Goal: Task Accomplishment & Management: Manage account settings

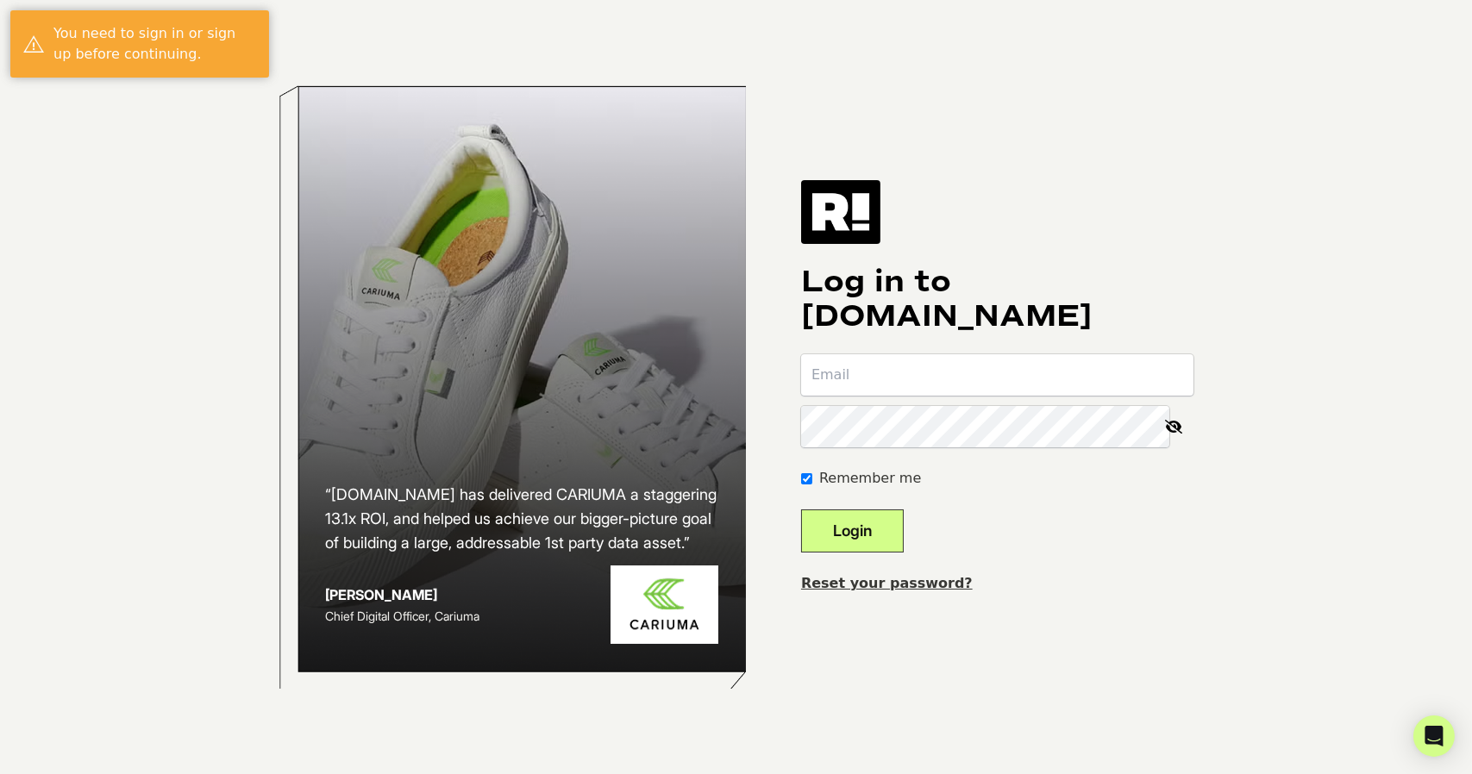
type input "amelia.kay@retrospec.com"
click at [881, 541] on button "Login" at bounding box center [852, 531] width 103 height 43
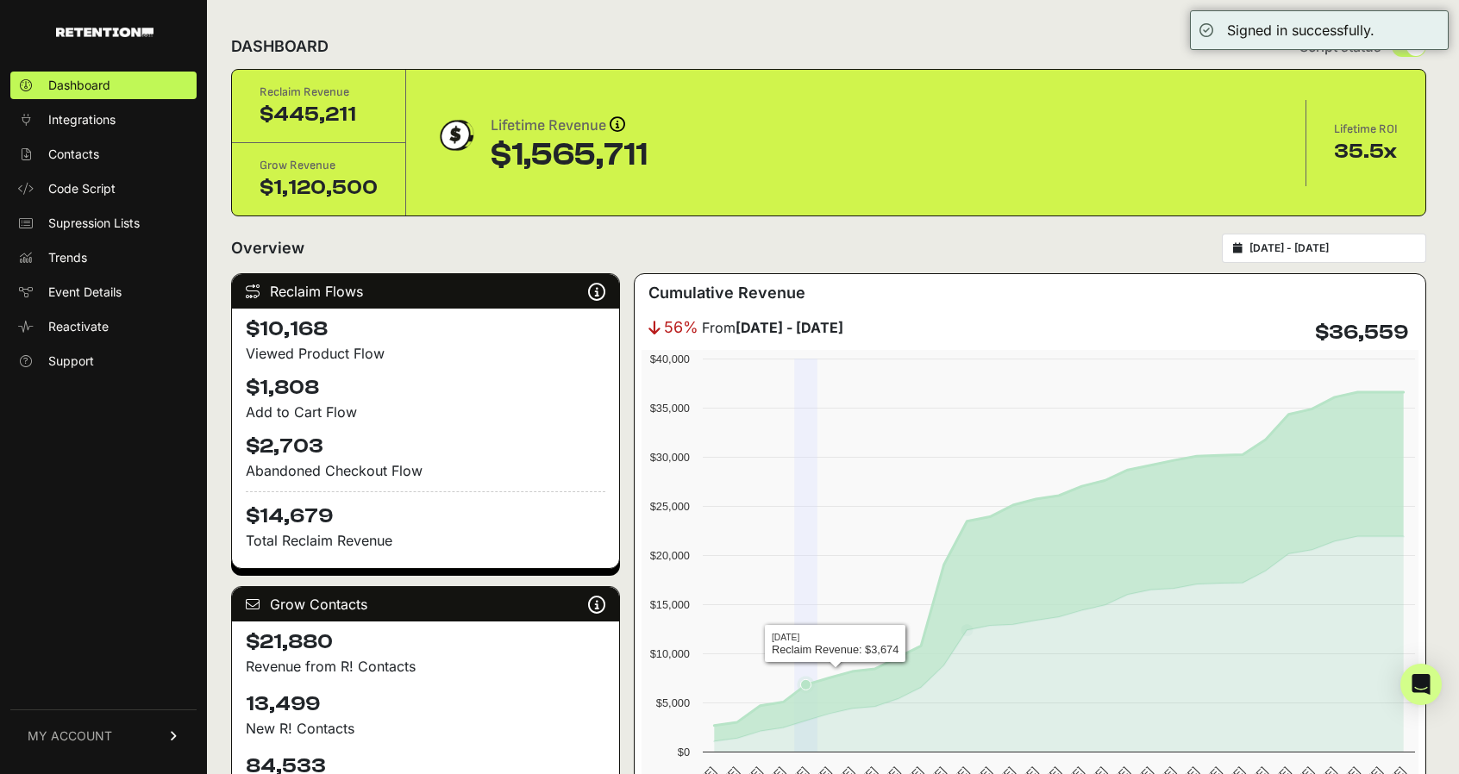
scroll to position [129, 0]
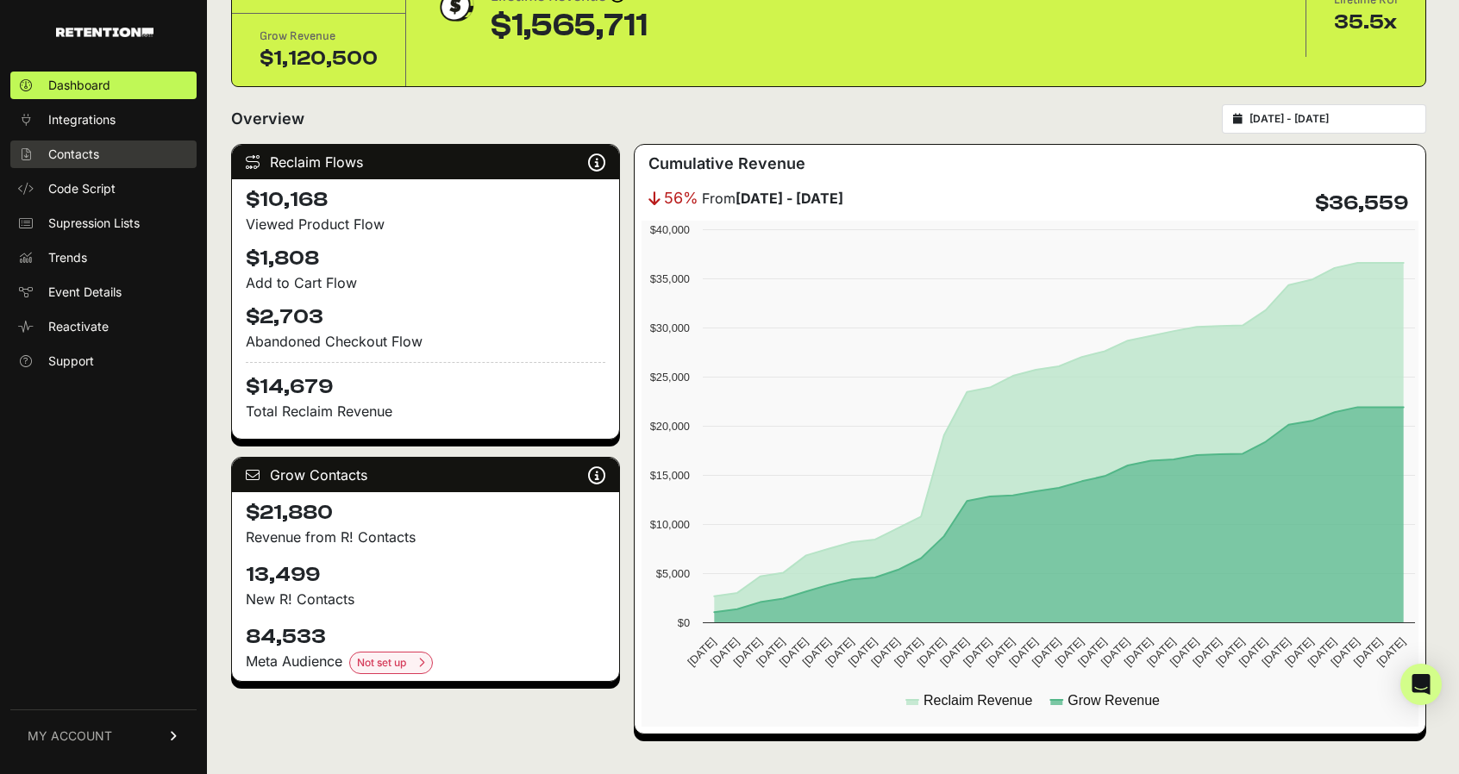
click at [149, 161] on link "Contacts" at bounding box center [103, 155] width 186 height 28
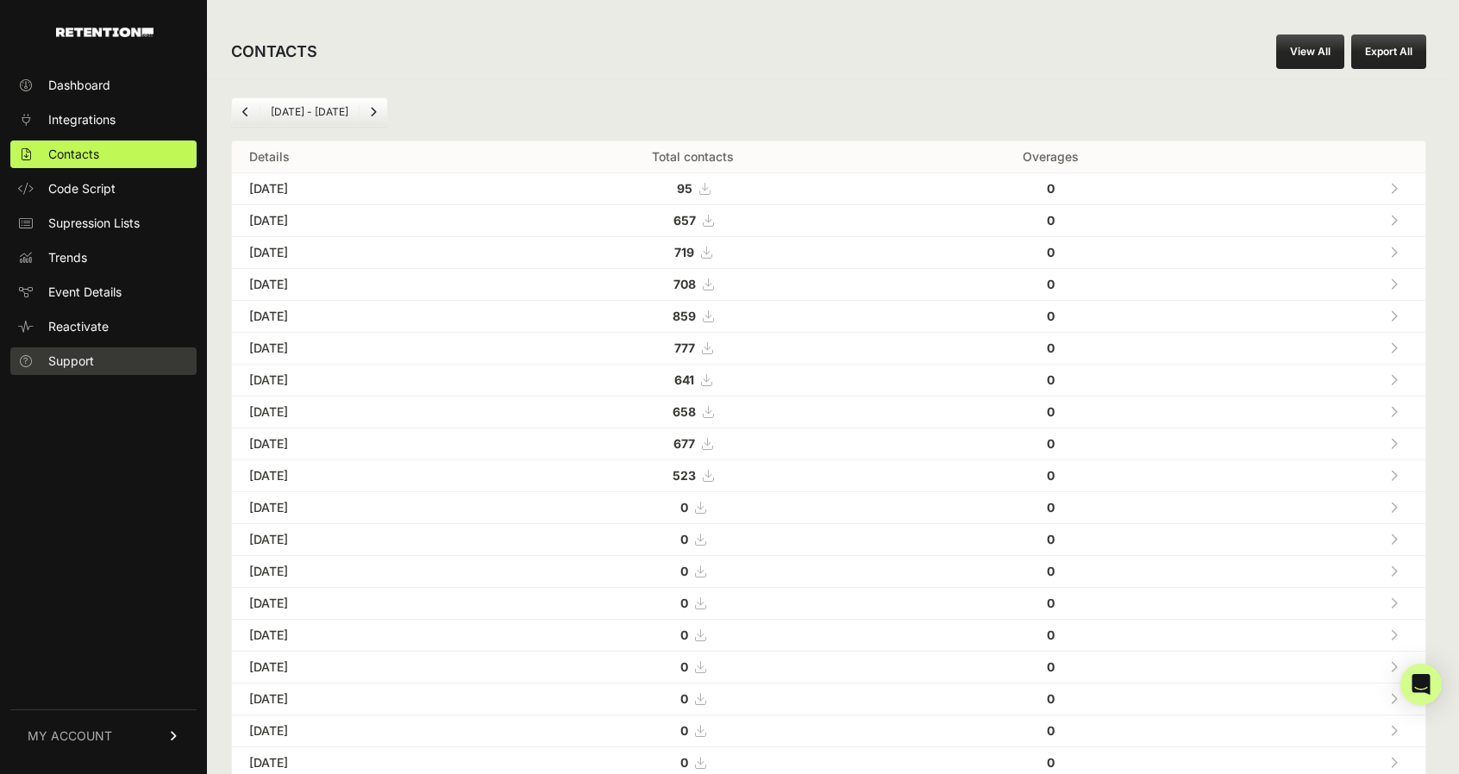
click at [96, 369] on link "Support" at bounding box center [103, 362] width 186 height 28
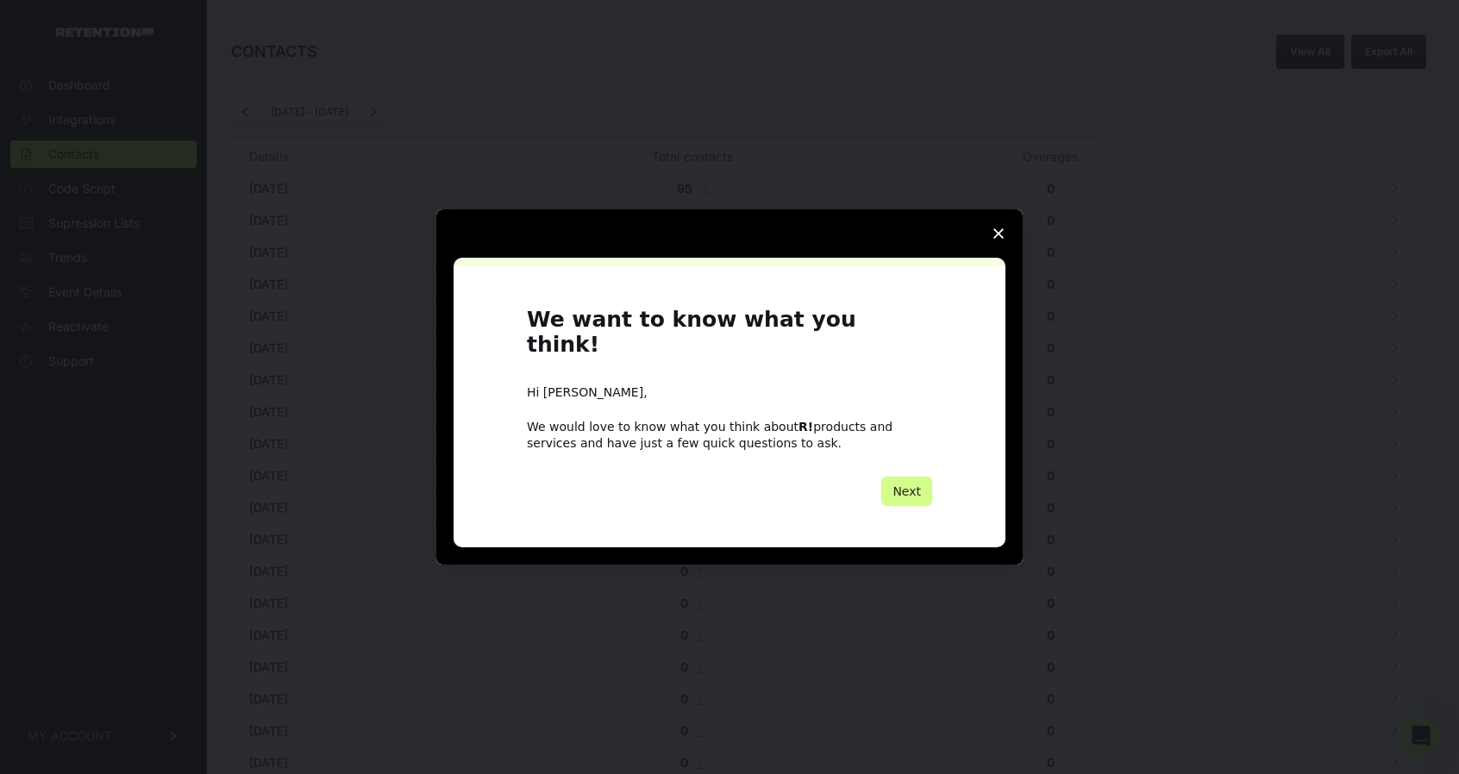
click at [1009, 239] on span "Close survey" at bounding box center [998, 234] width 48 height 48
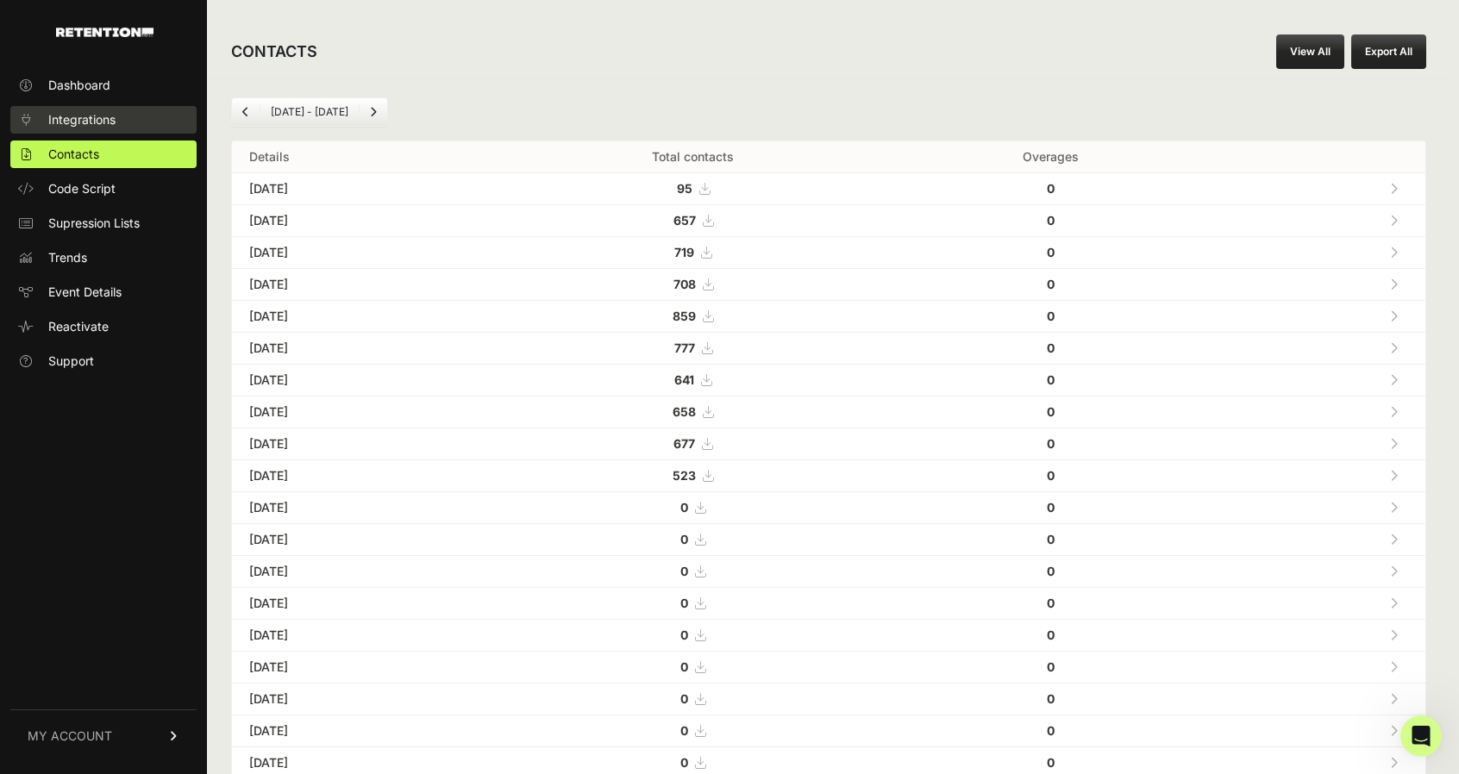
click at [124, 114] on link "Integrations" at bounding box center [103, 120] width 186 height 28
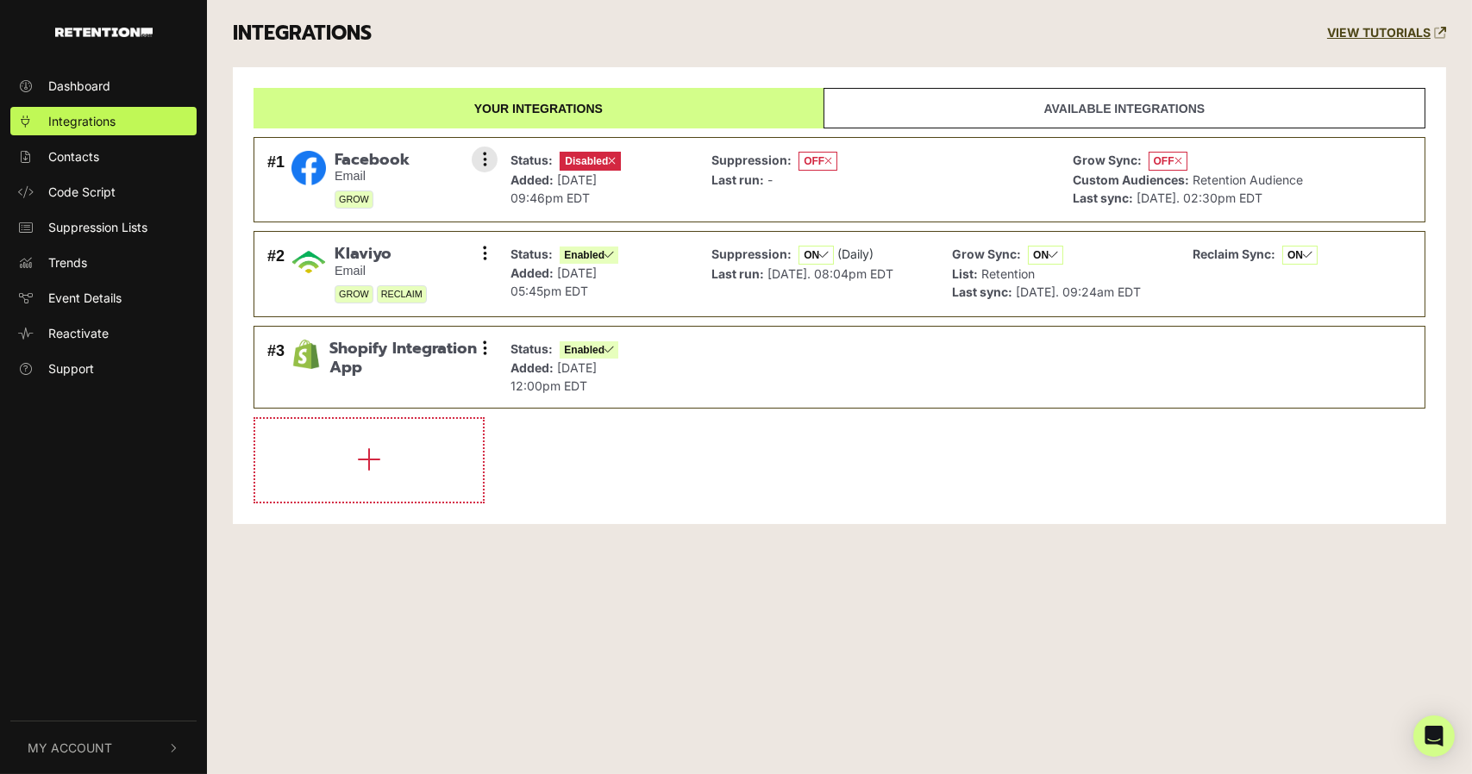
click at [621, 160] on span "Disabled" at bounding box center [590, 161] width 61 height 19
click at [958, 106] on link "Available integrations" at bounding box center [1124, 108] width 602 height 41
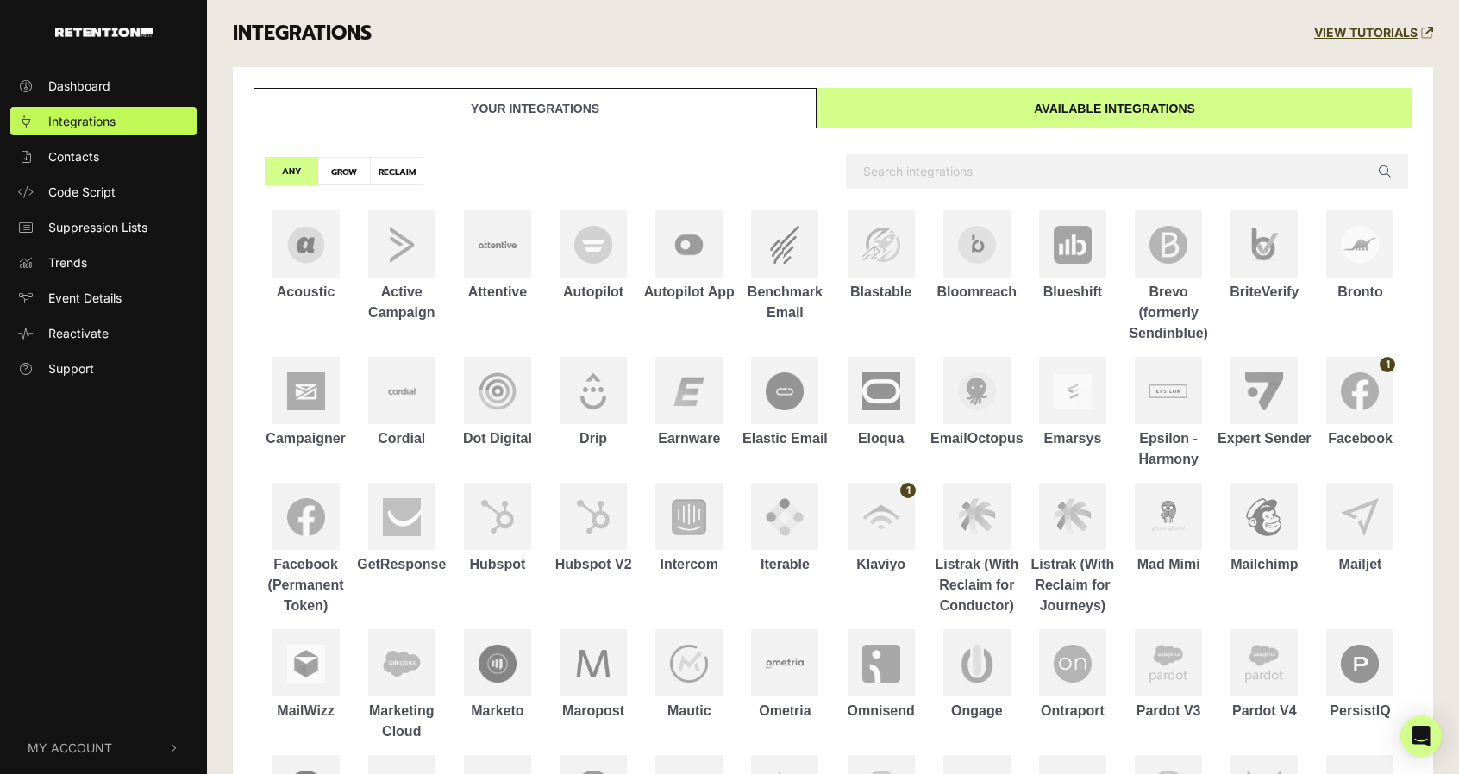
click at [562, 96] on link "Your integrations" at bounding box center [535, 108] width 563 height 41
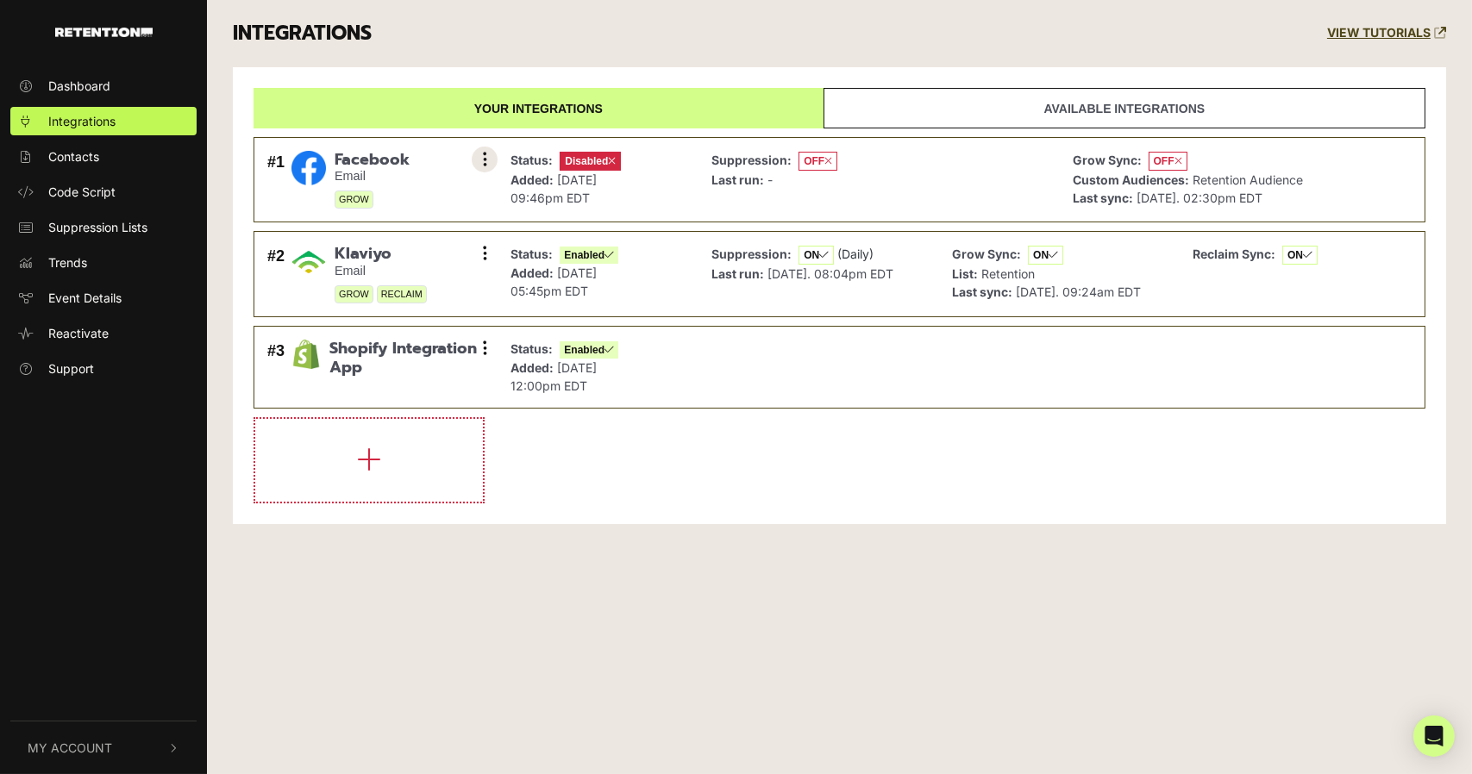
click at [490, 161] on button at bounding box center [485, 160] width 26 height 26
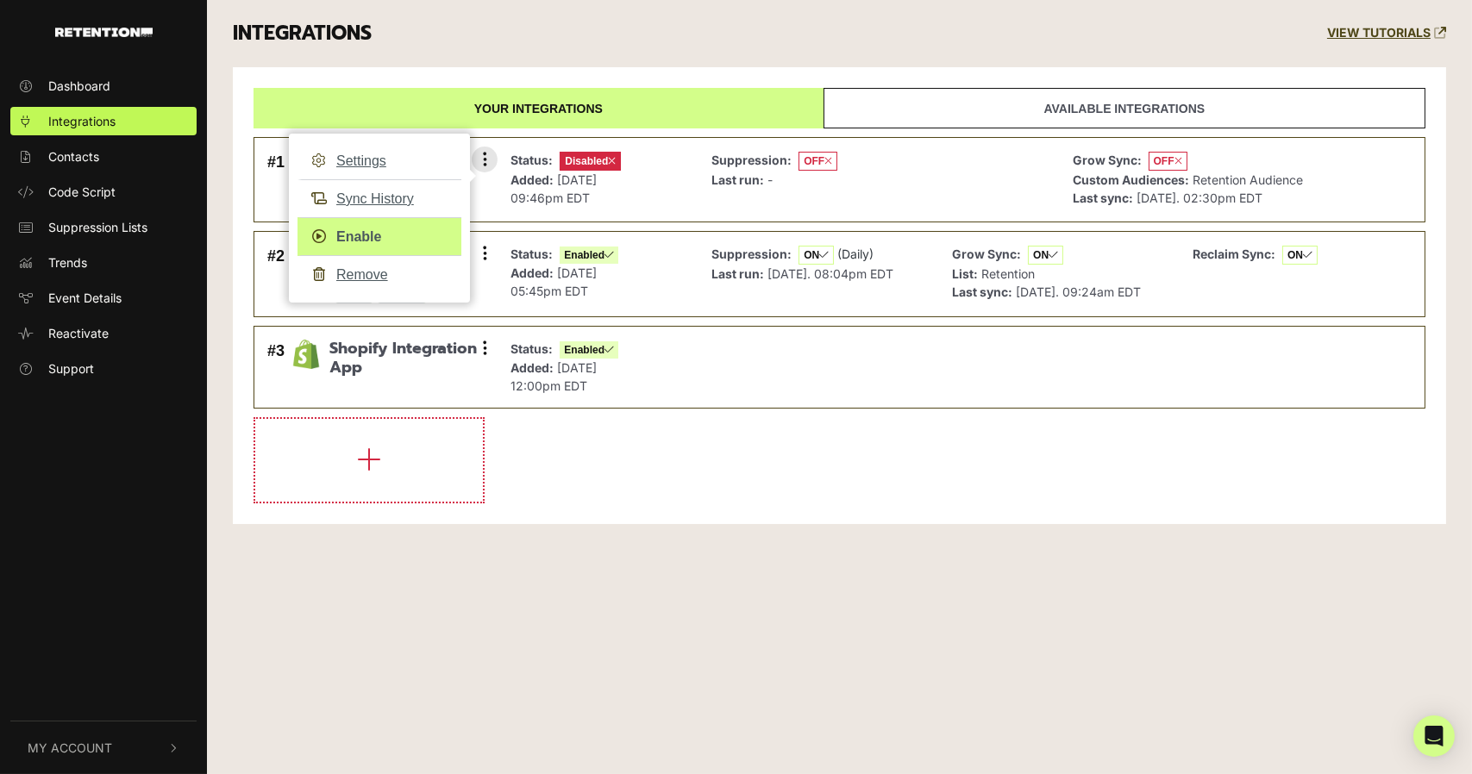
click at [412, 243] on link "Enable" at bounding box center [379, 236] width 164 height 39
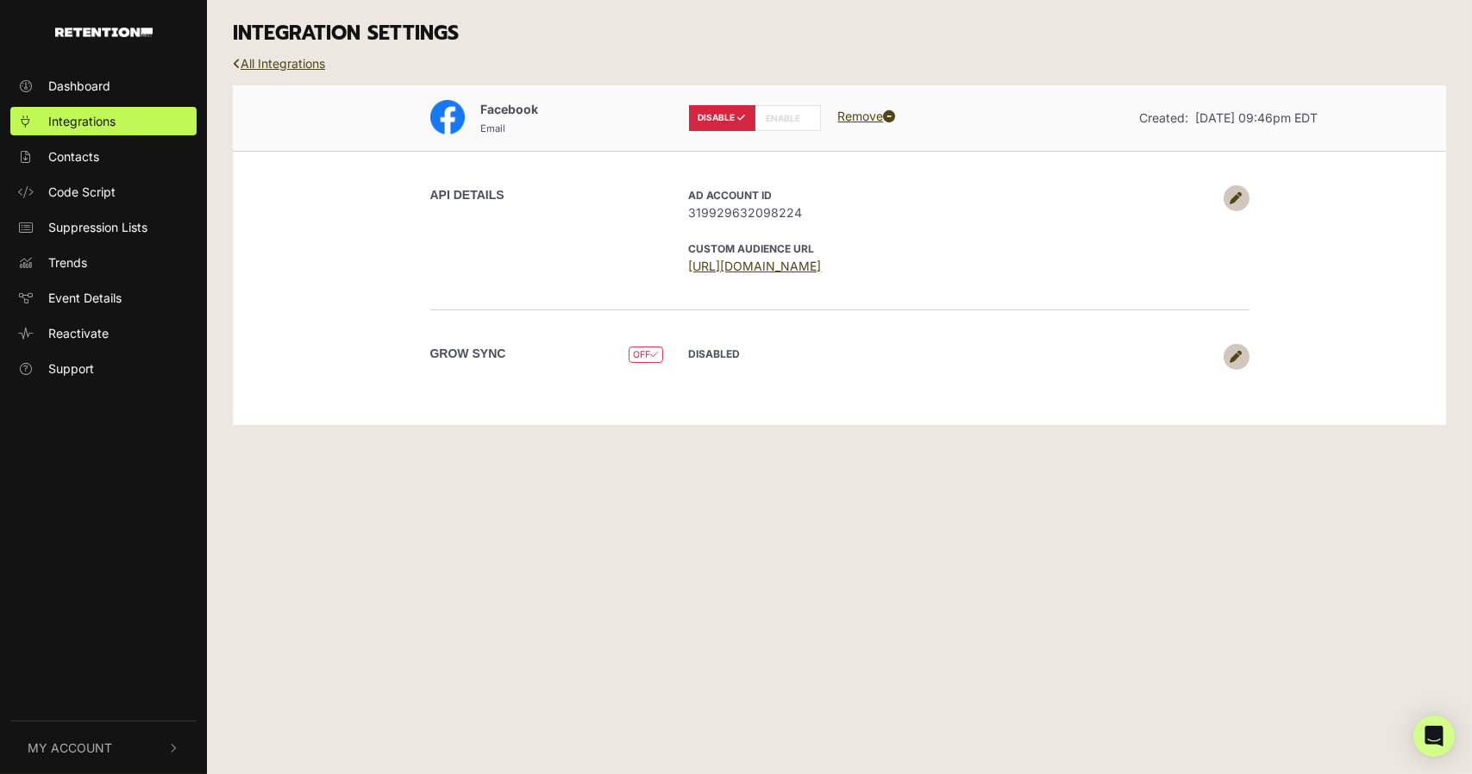
click at [743, 121] on icon at bounding box center [741, 117] width 10 height 9
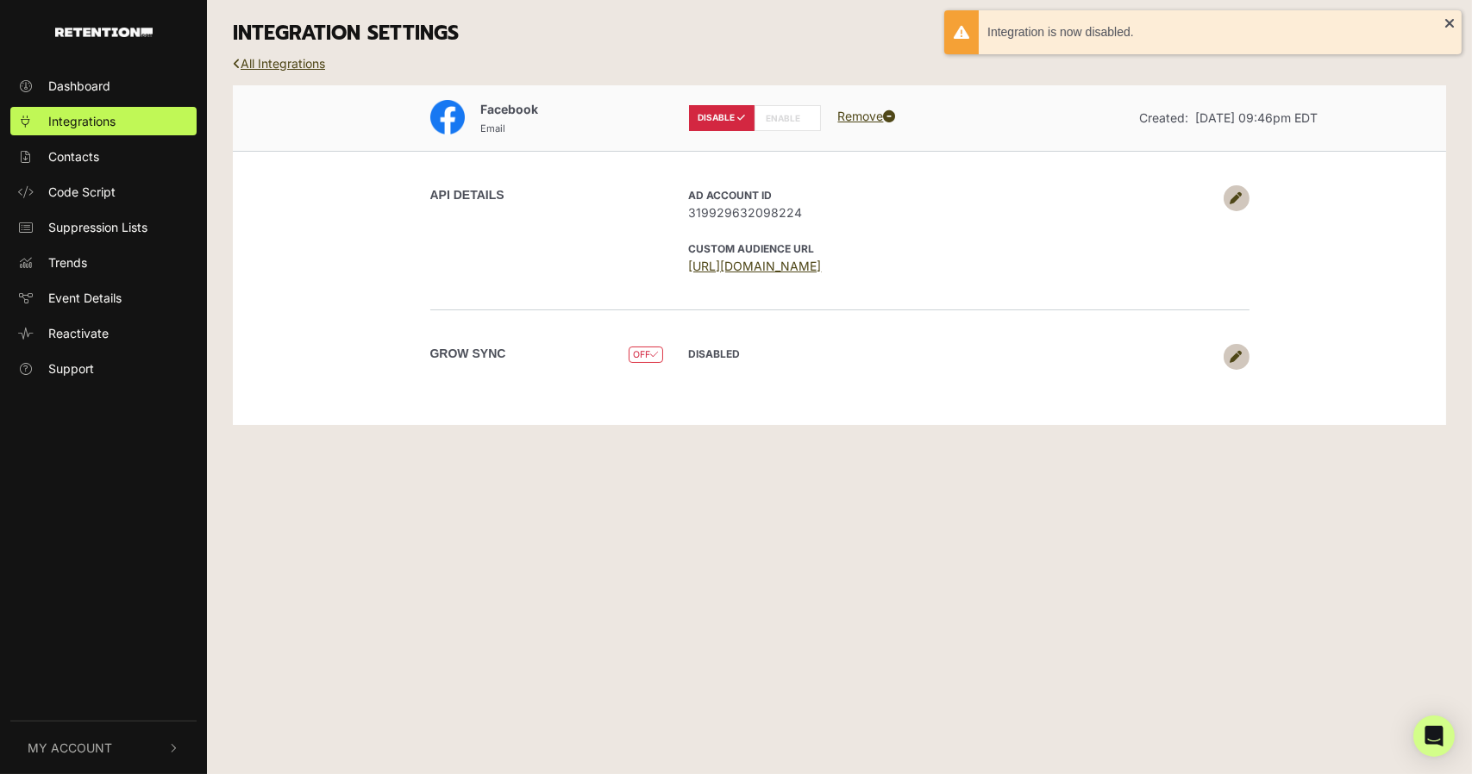
click at [766, 117] on label "ENABLE" at bounding box center [787, 118] width 66 height 26
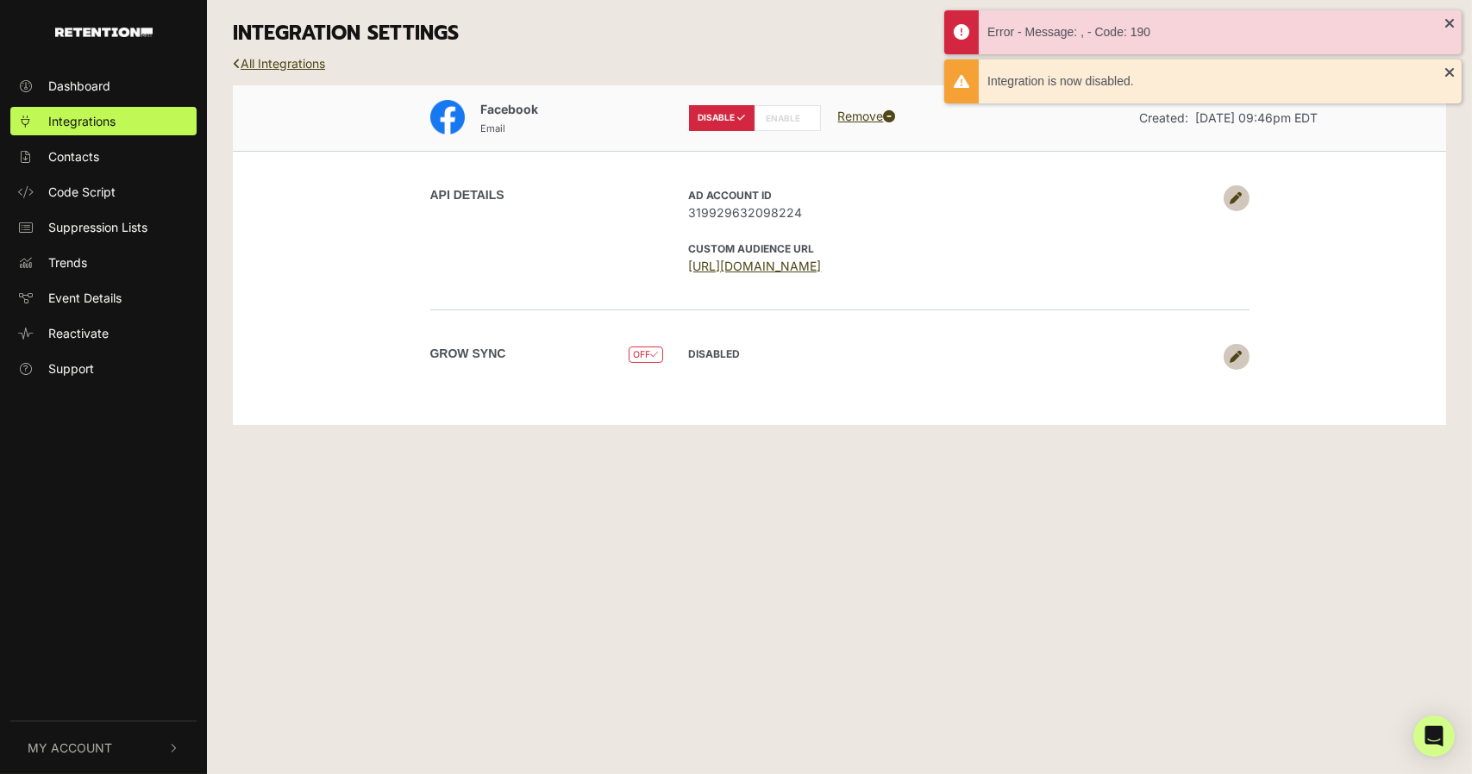
click at [778, 129] on label "ENABLE" at bounding box center [787, 118] width 66 height 26
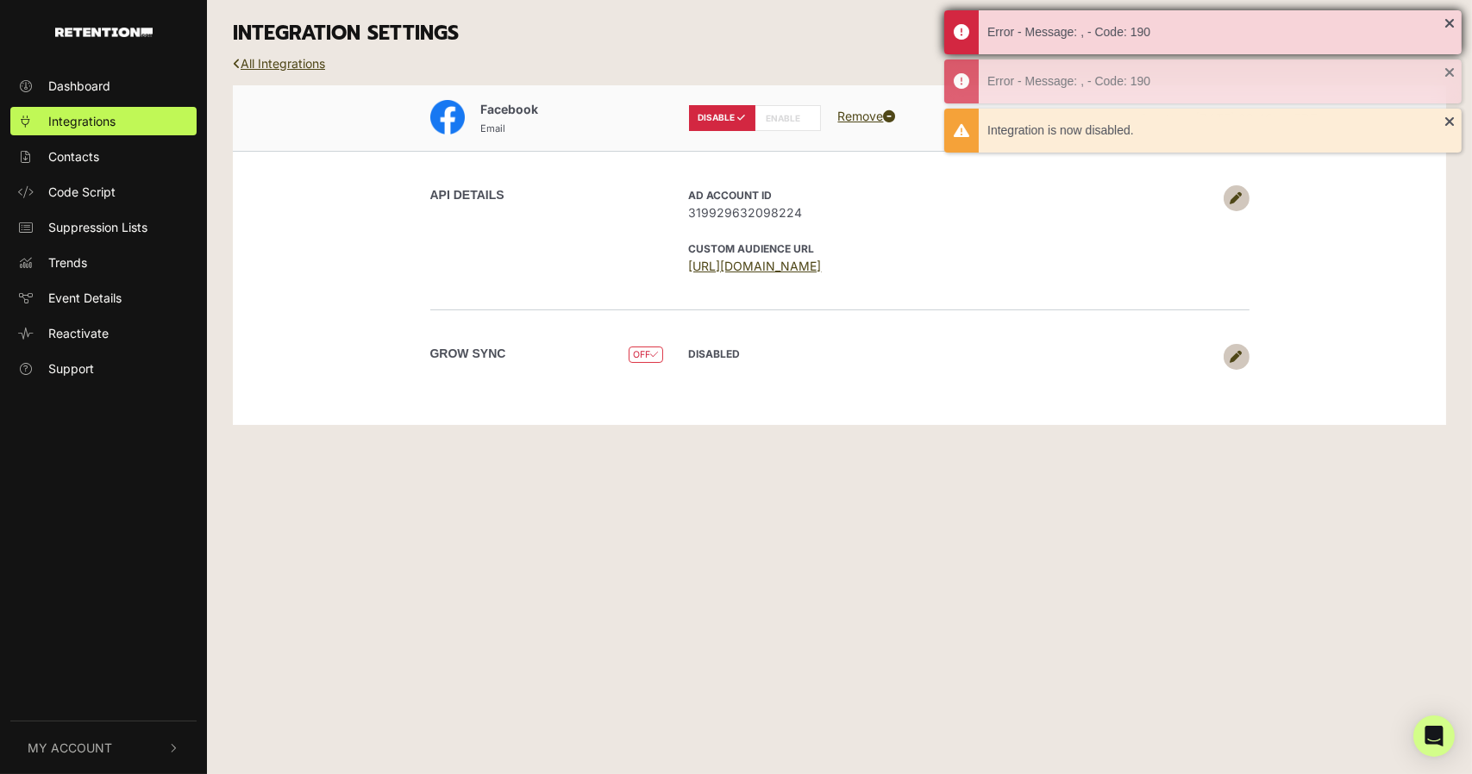
click at [1453, 23] on div "Error - Message: , - Code: 190" at bounding box center [1202, 32] width 517 height 44
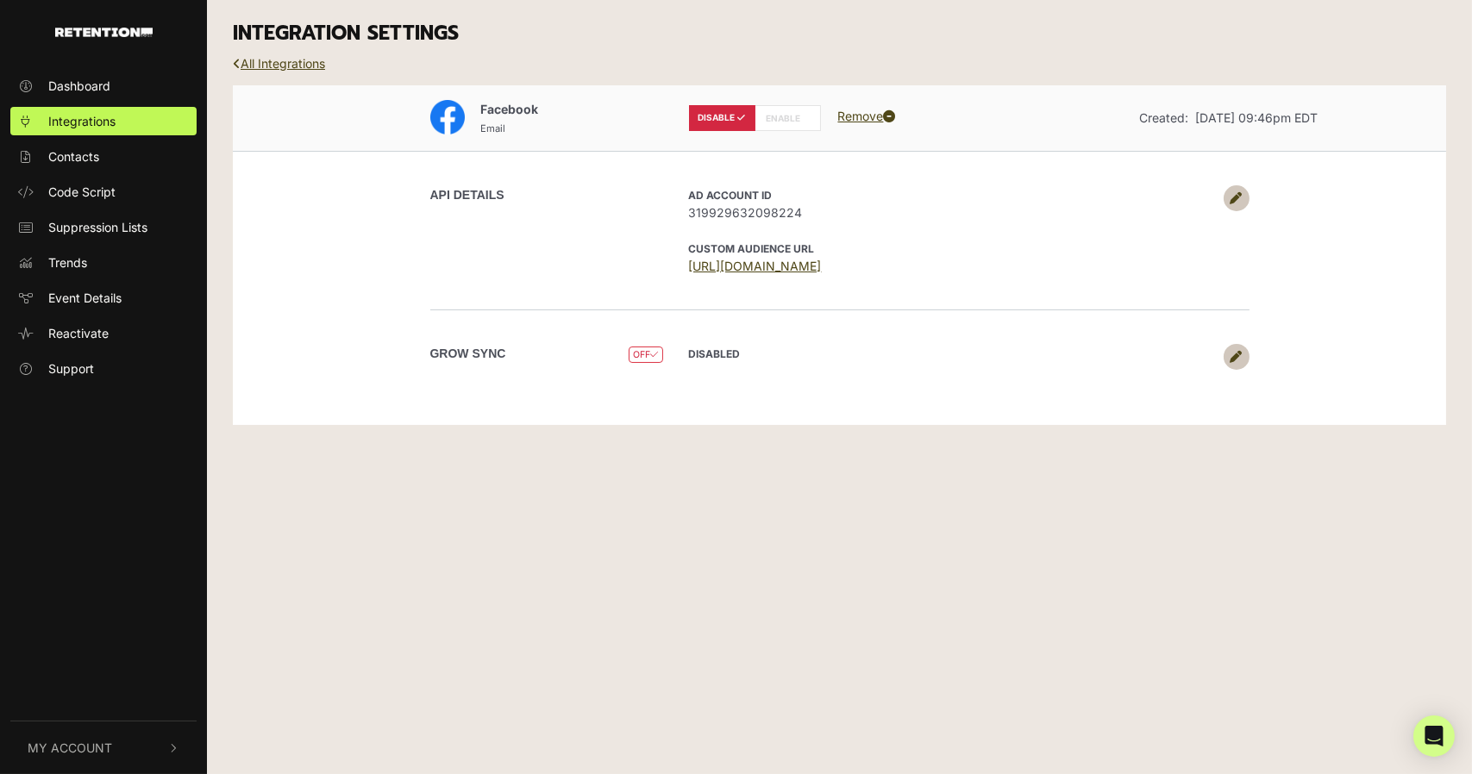
click at [1232, 198] on icon at bounding box center [1236, 198] width 12 height 12
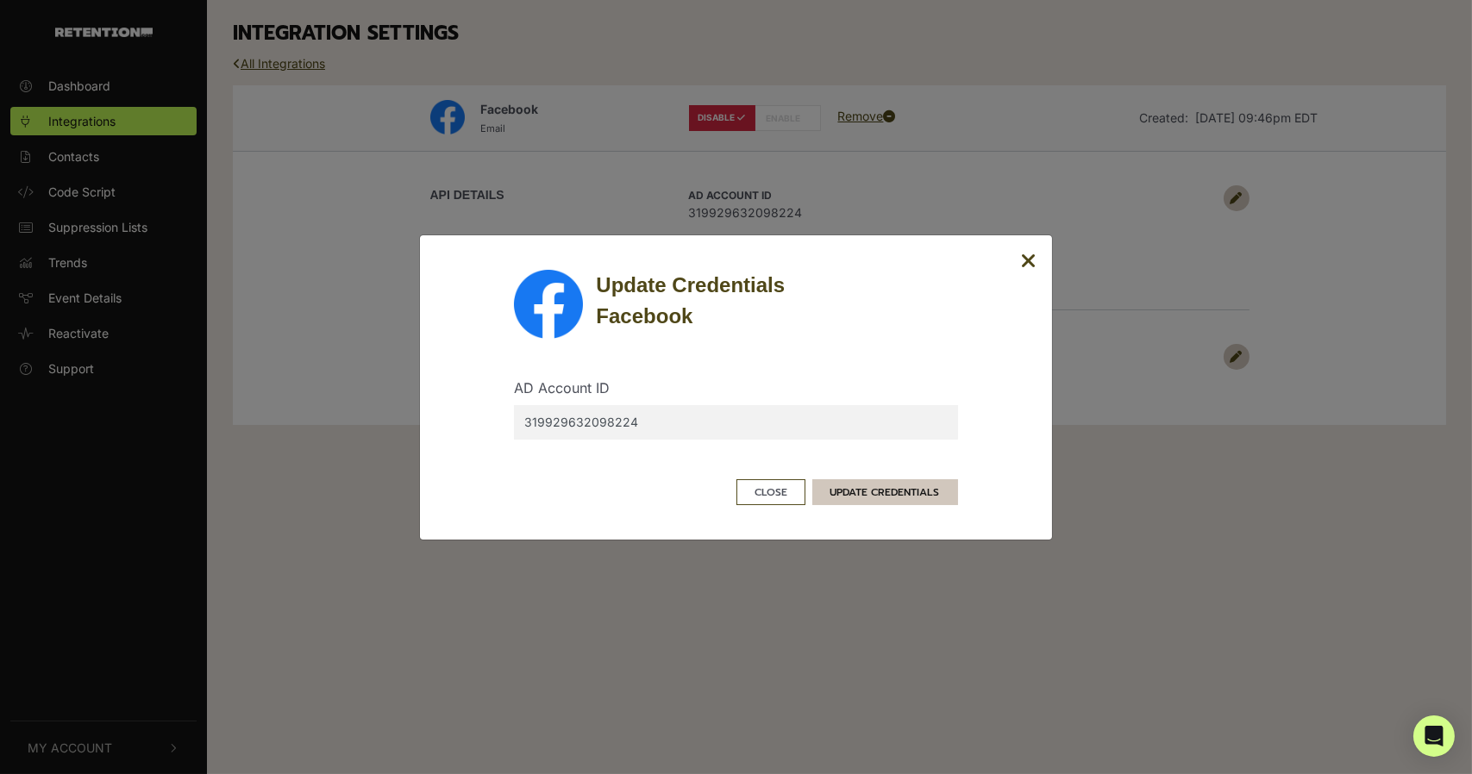
click at [856, 485] on button "UPDATE CREDENTIALS" at bounding box center [885, 492] width 146 height 26
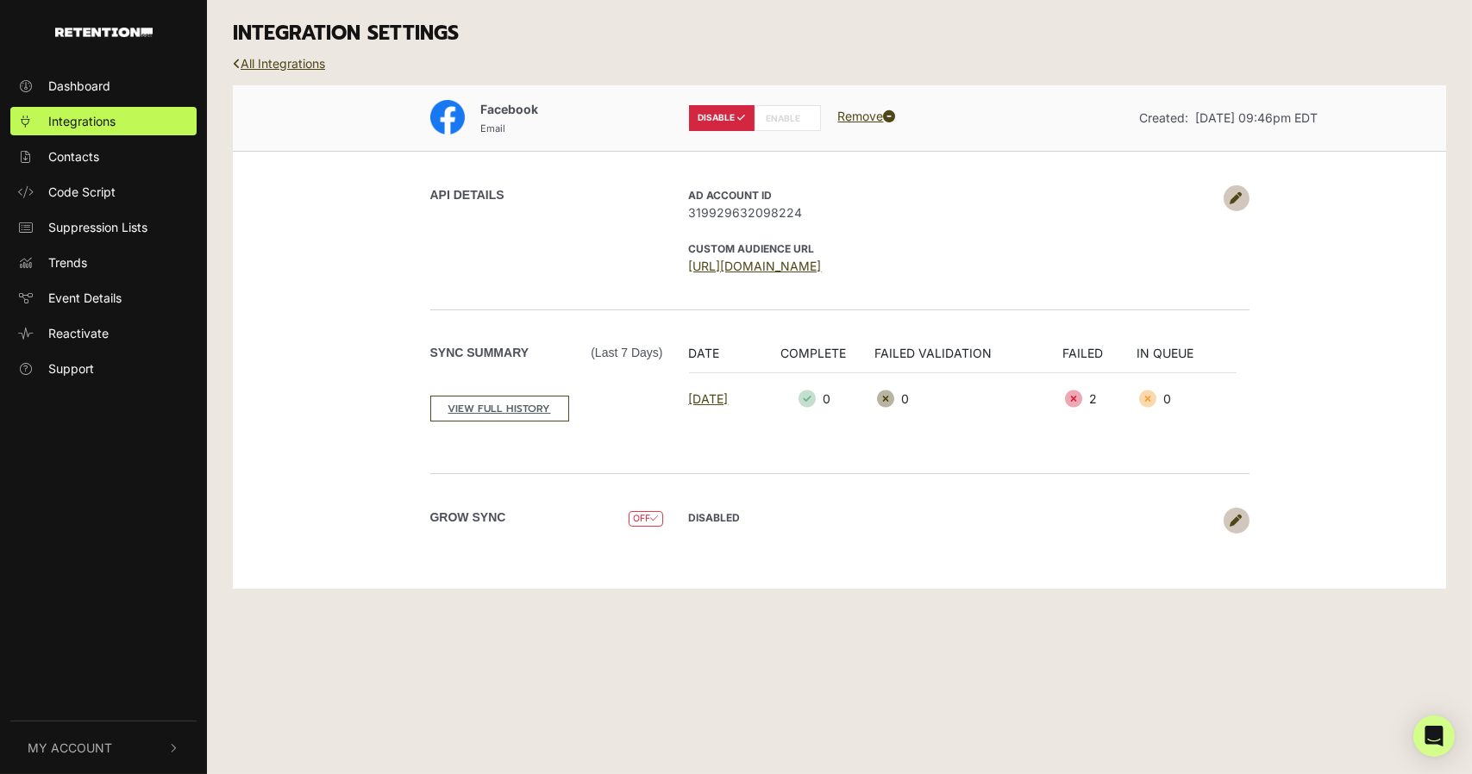
click at [795, 112] on label "ENABLE" at bounding box center [787, 118] width 66 height 26
radio input "false"
radio input "true"
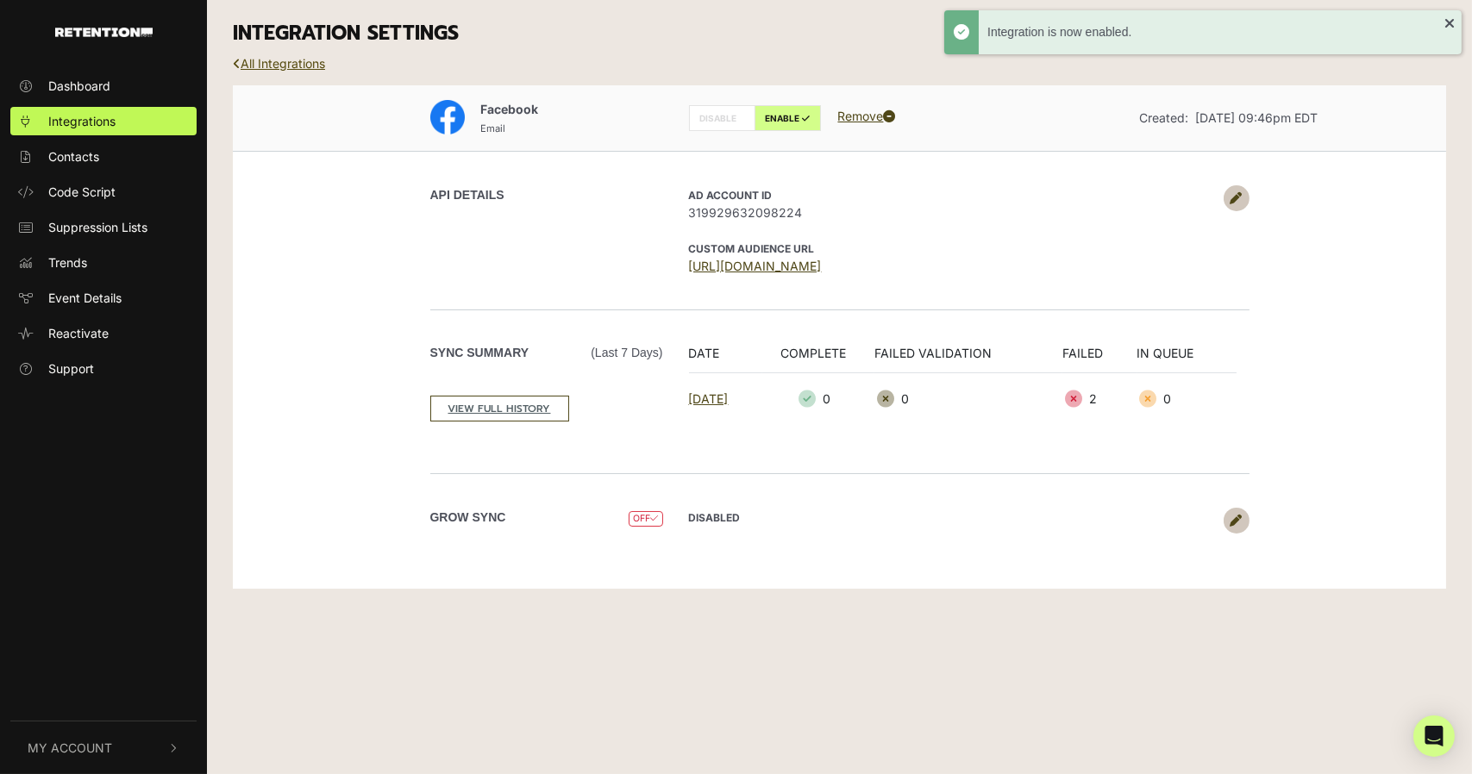
click at [297, 67] on link "All Integrations" at bounding box center [279, 63] width 92 height 15
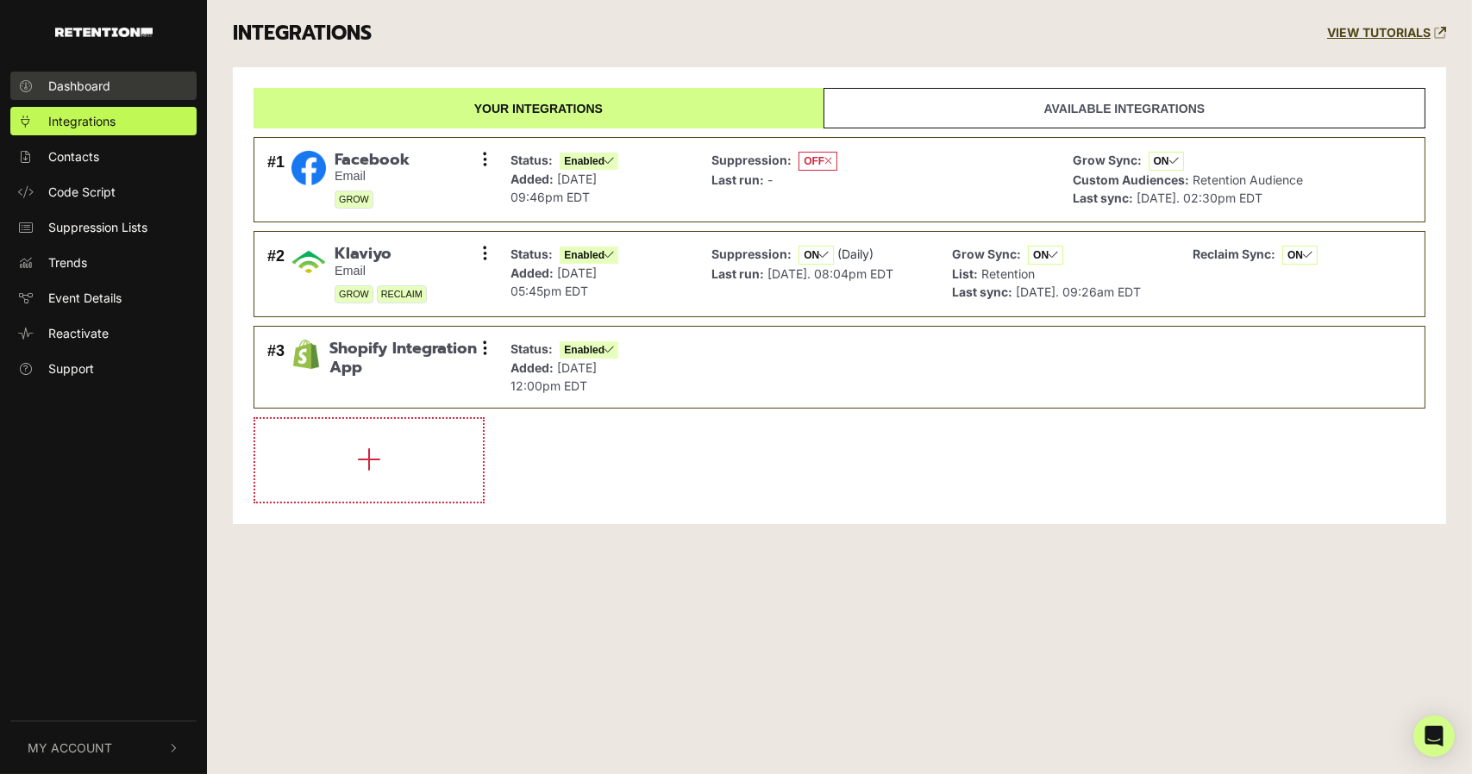
click at [141, 80] on link "Dashboard" at bounding box center [103, 86] width 186 height 28
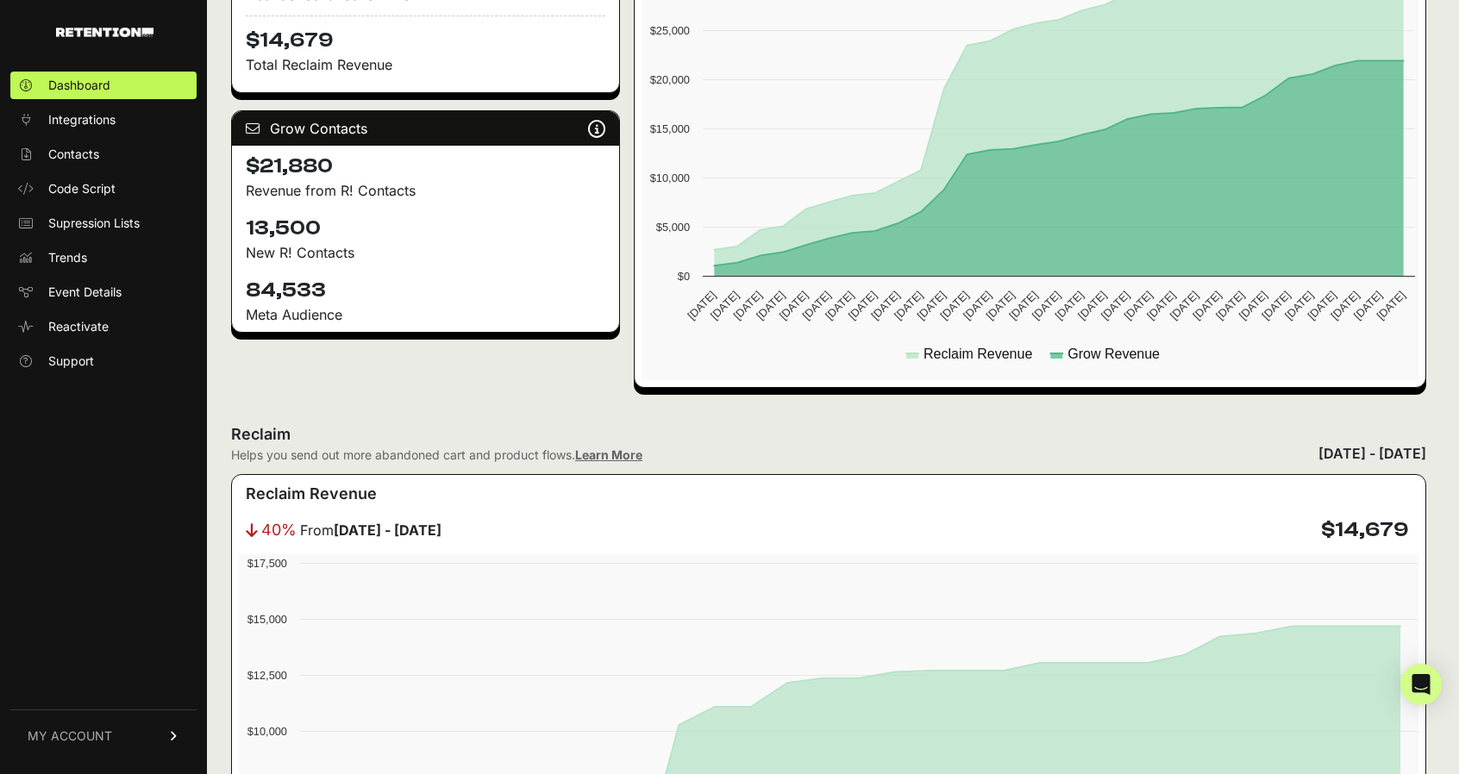
scroll to position [454, 0]
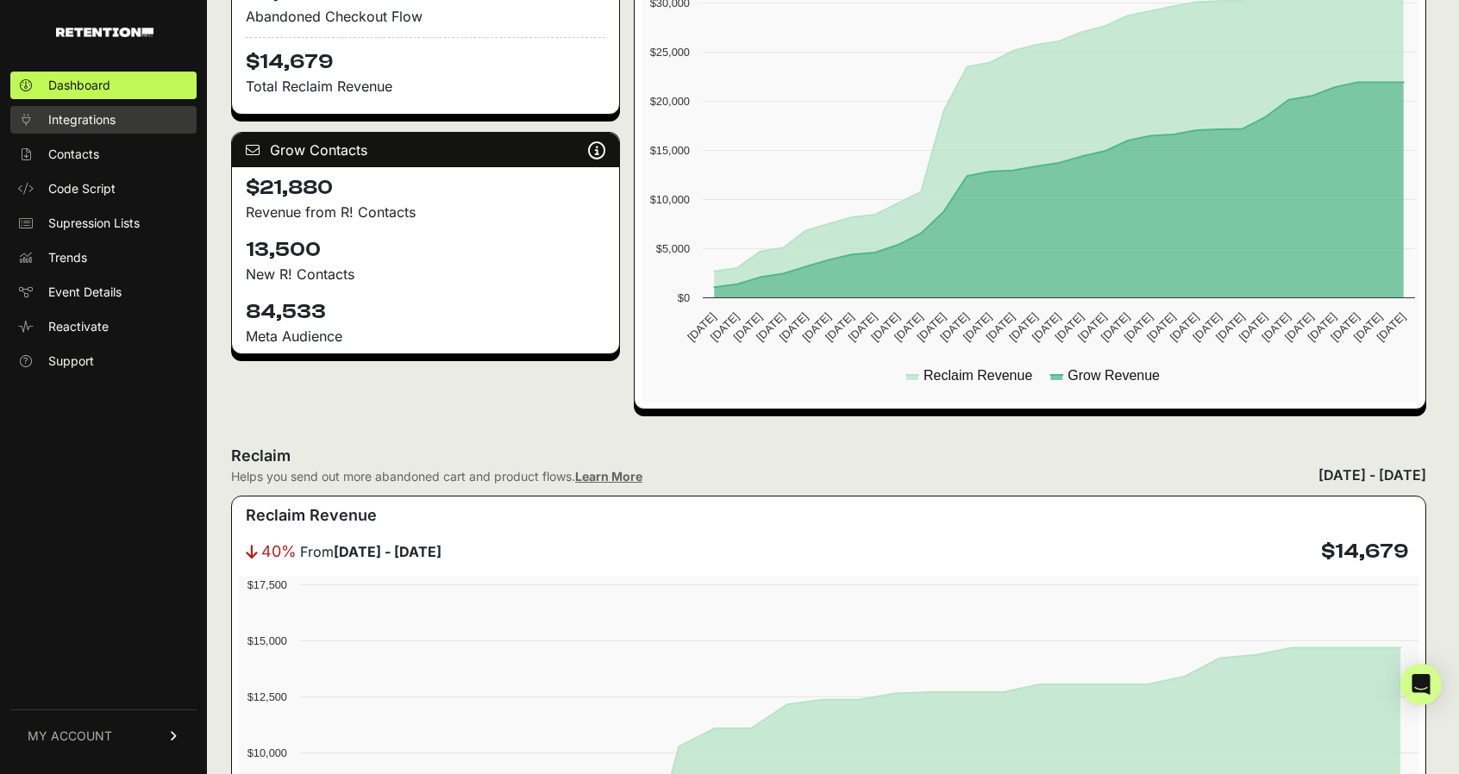
click at [84, 128] on link "Integrations" at bounding box center [103, 120] width 186 height 28
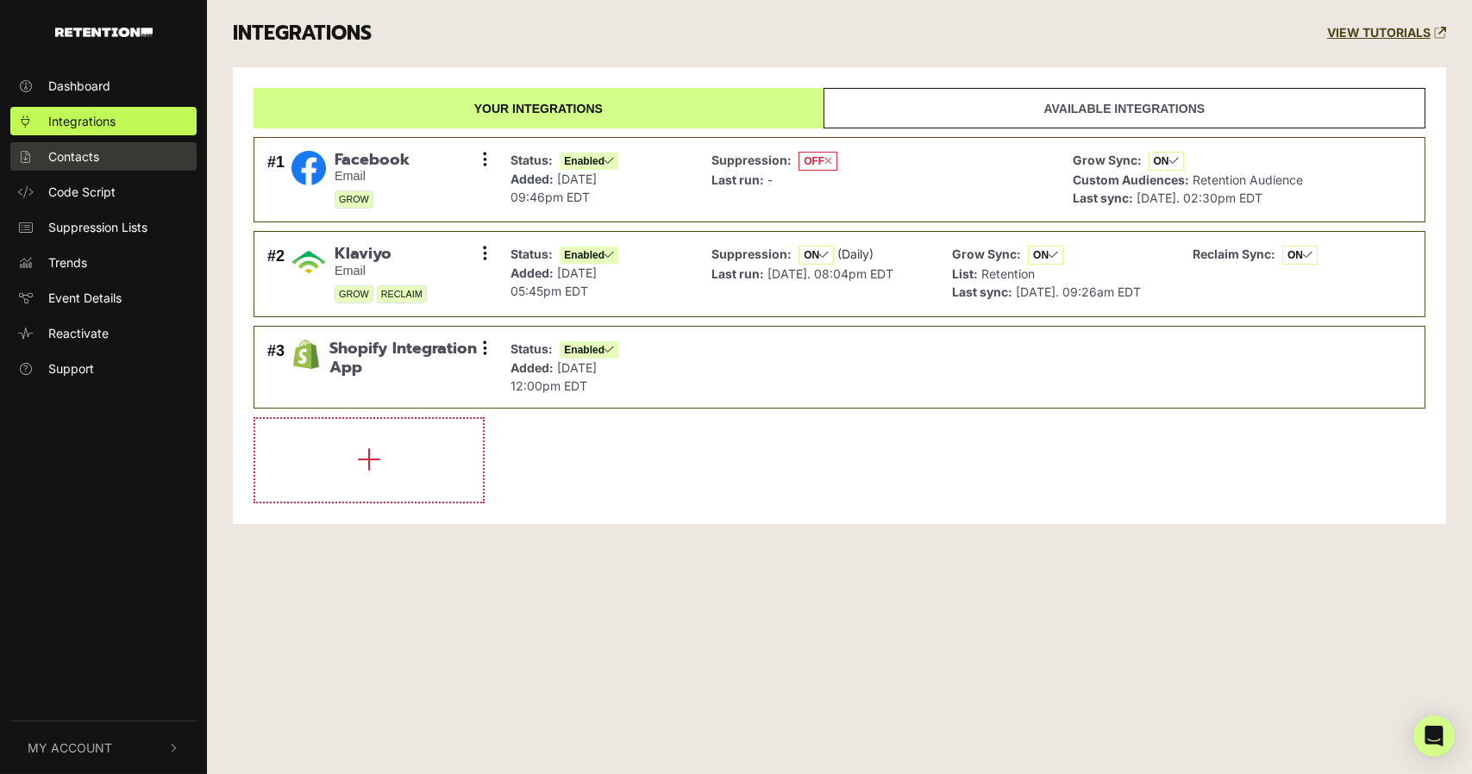
click at [107, 166] on link "Contacts" at bounding box center [103, 156] width 186 height 28
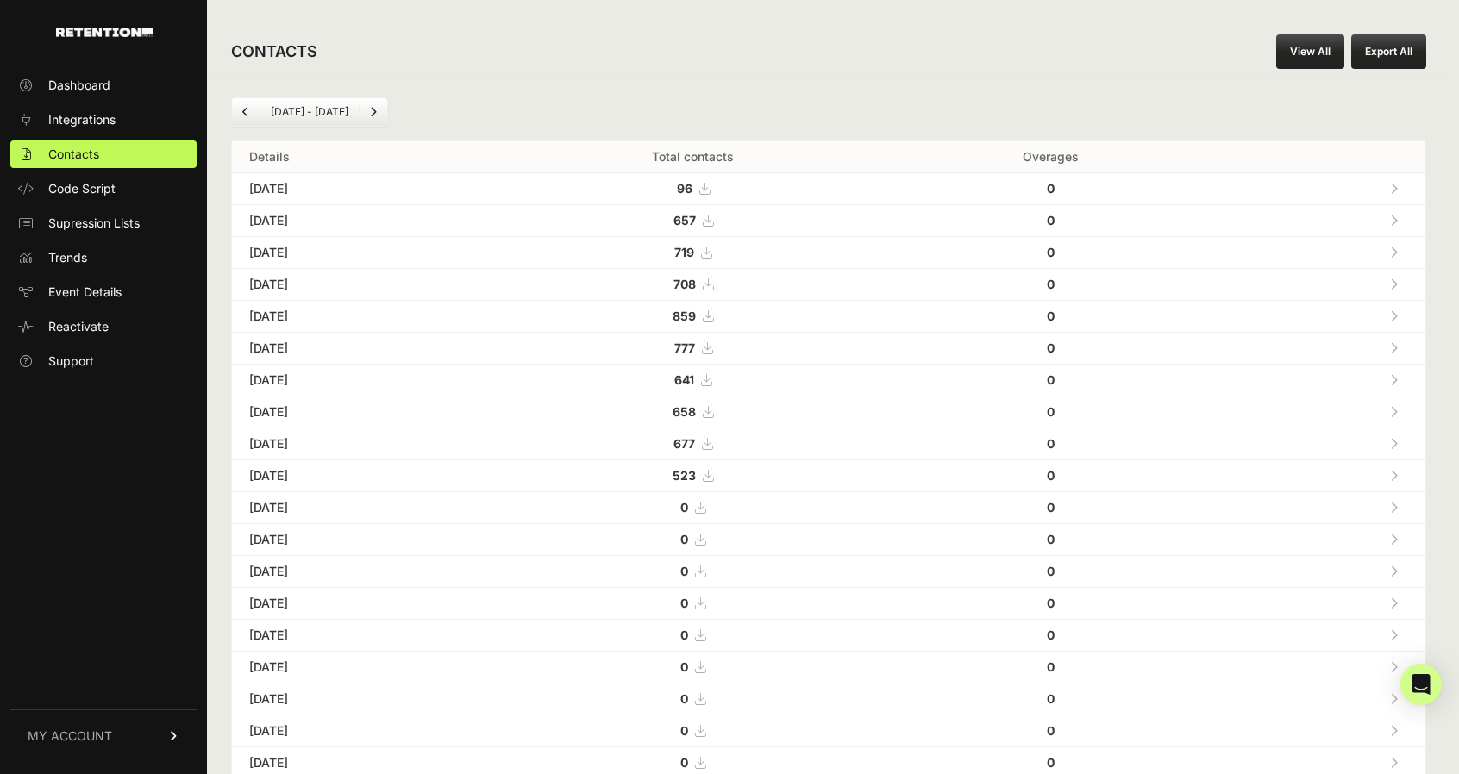
click at [98, 737] on span "MY ACCOUNT" at bounding box center [70, 736] width 85 height 17
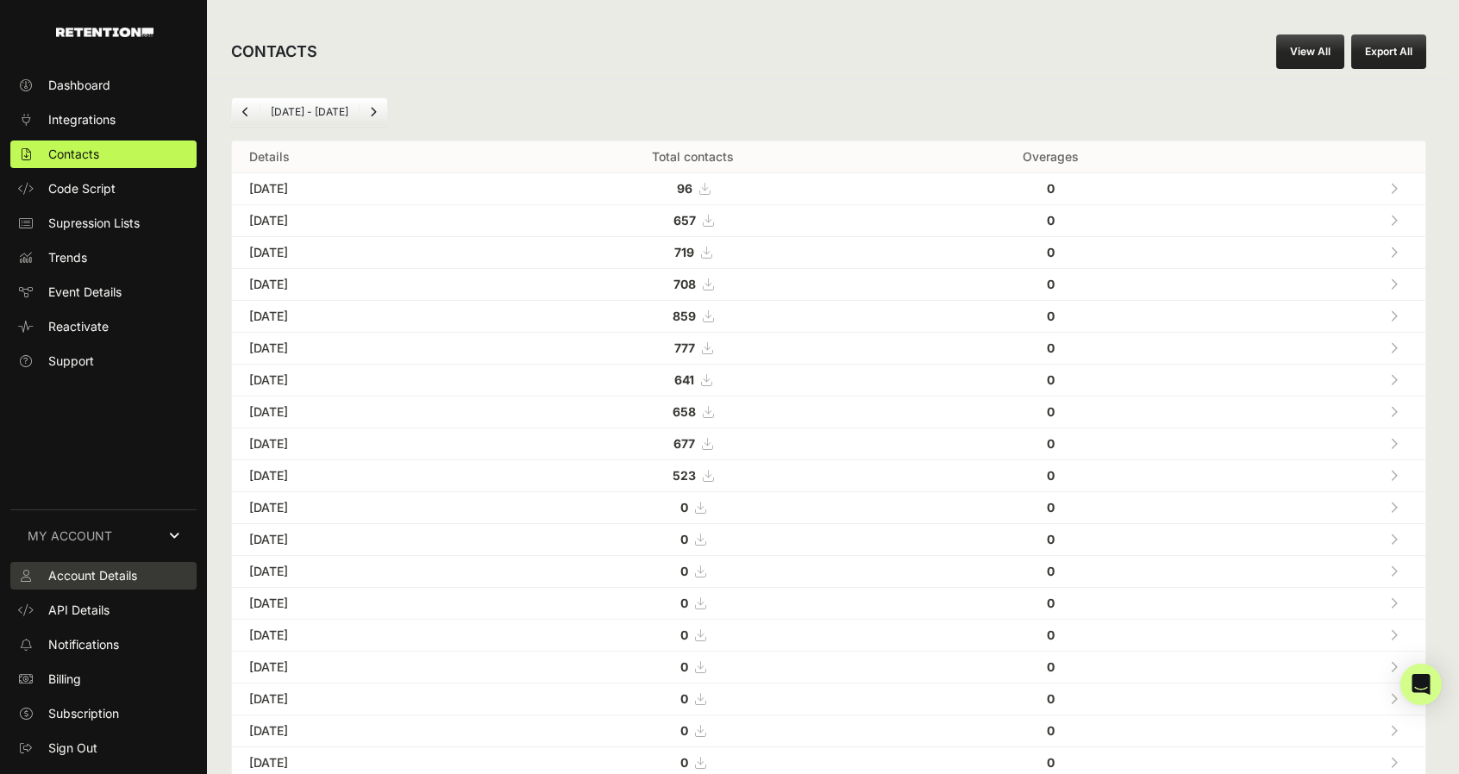
click at [93, 568] on span "Account Details" at bounding box center [92, 575] width 89 height 17
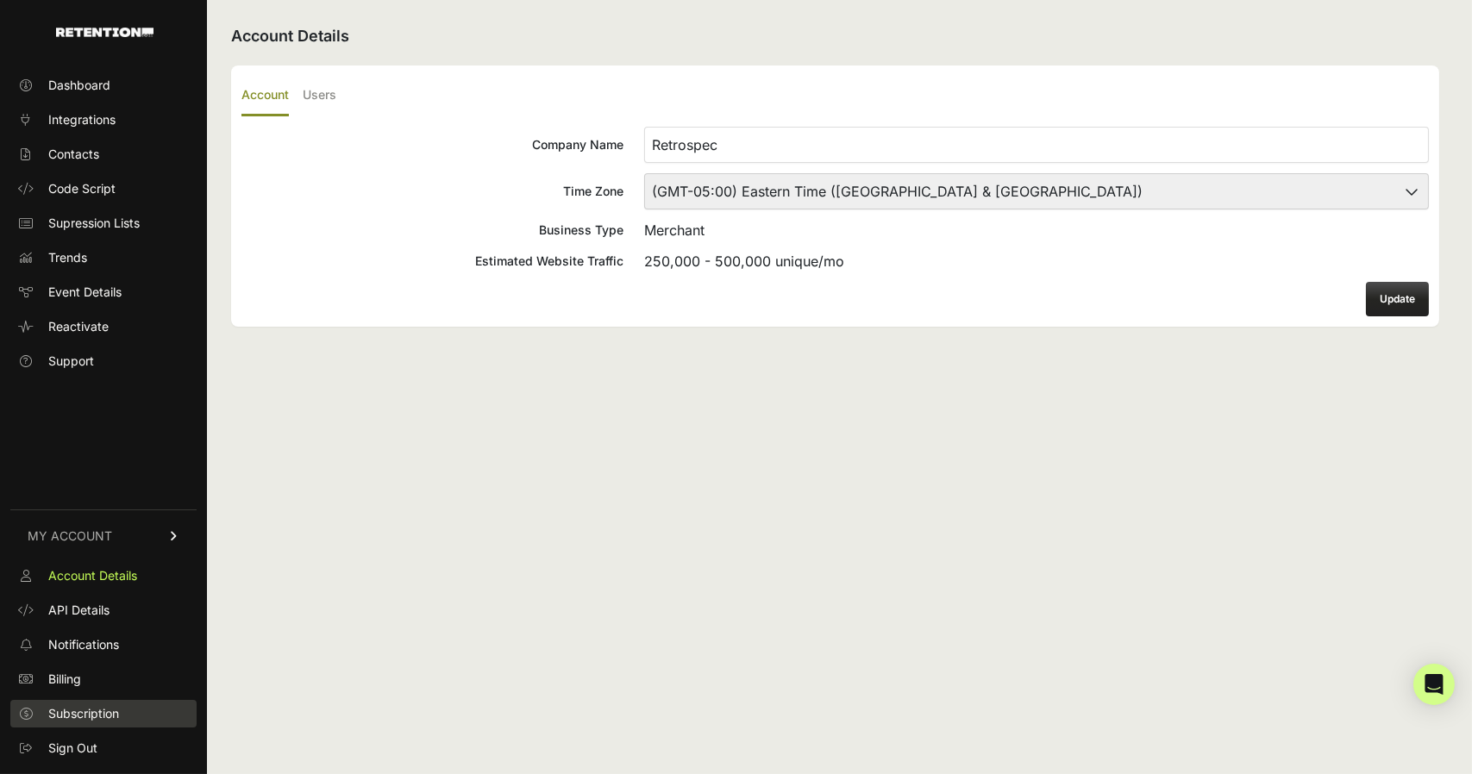
click at [69, 704] on link "Subscription" at bounding box center [103, 714] width 186 height 28
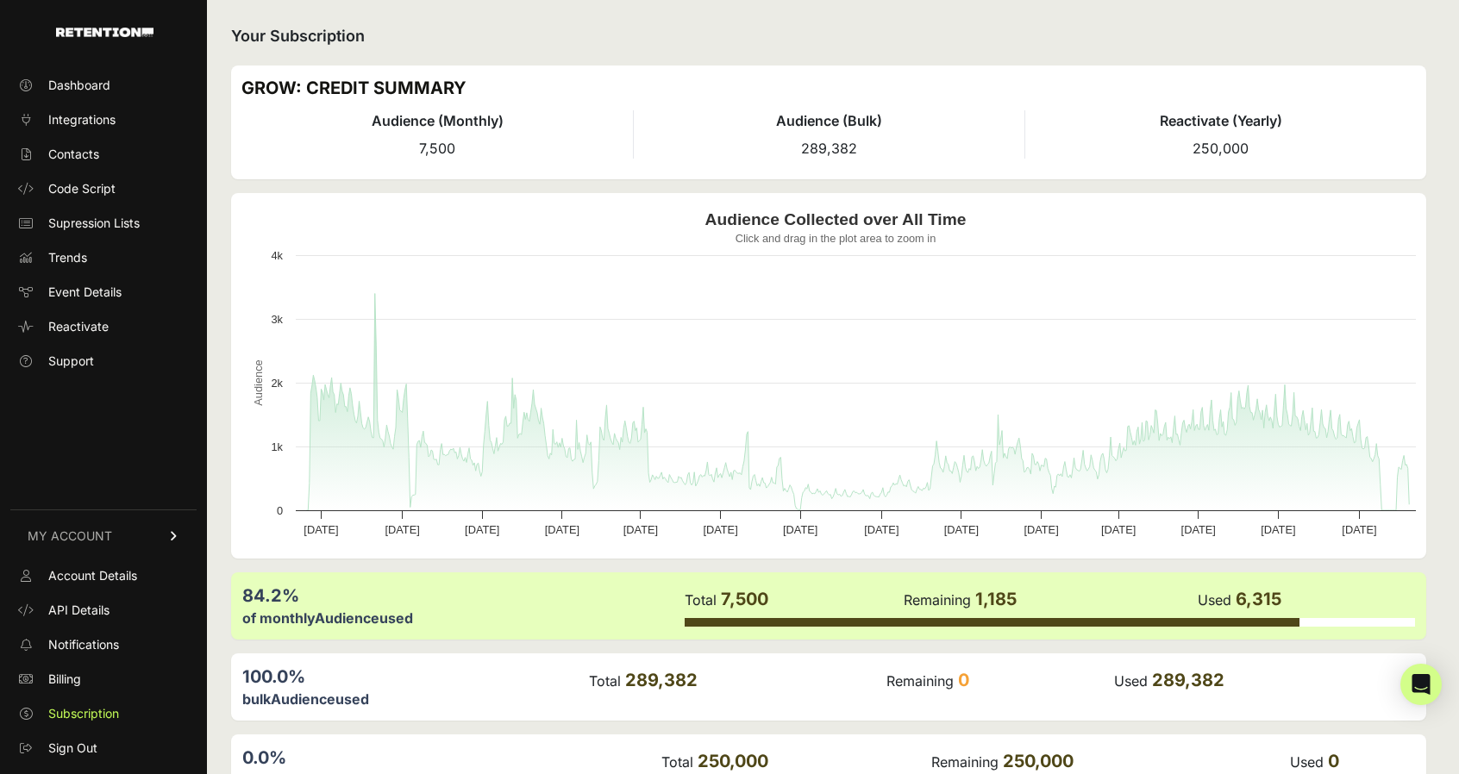
scroll to position [110, 0]
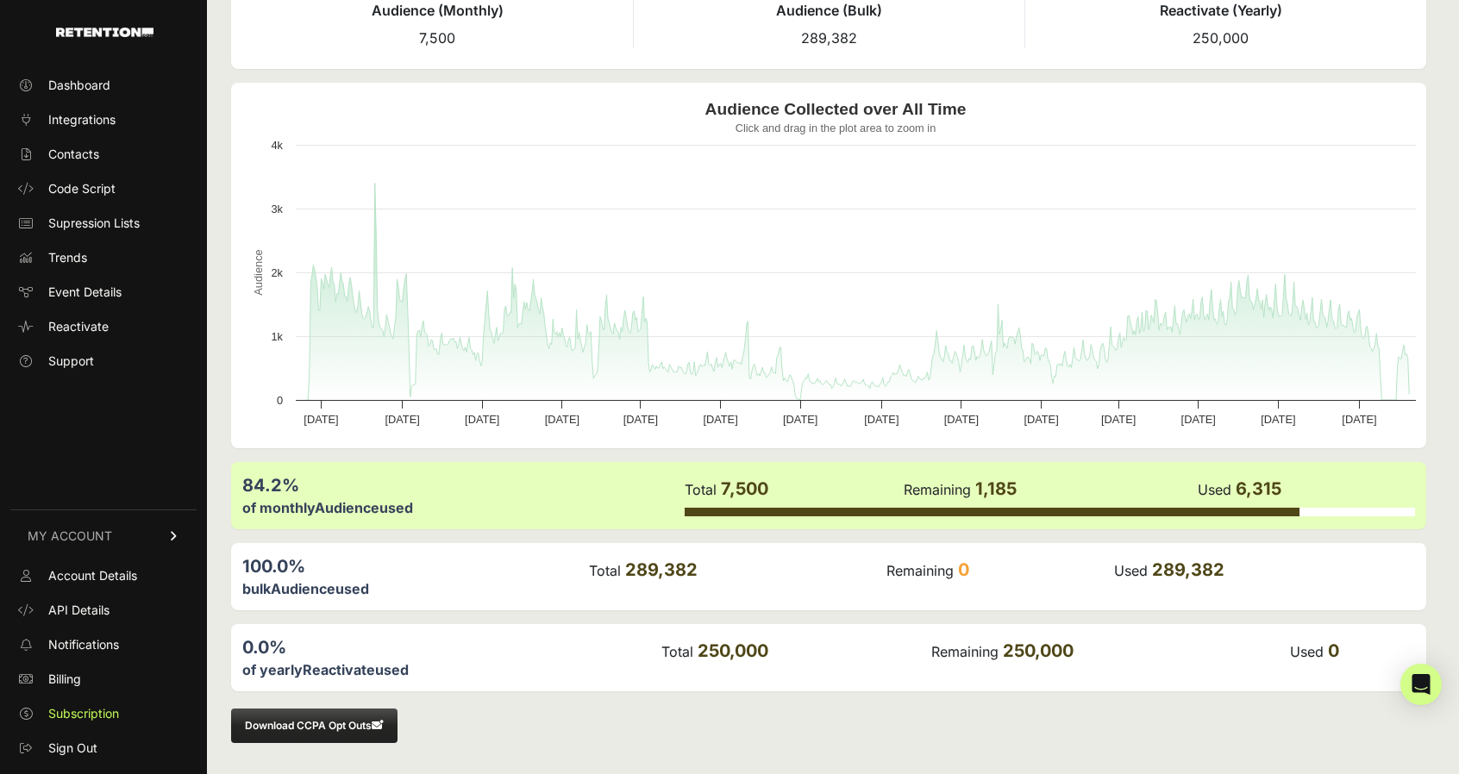
click at [796, 509] on div at bounding box center [992, 512] width 615 height 9
click at [77, 676] on span "Billing" at bounding box center [64, 679] width 33 height 17
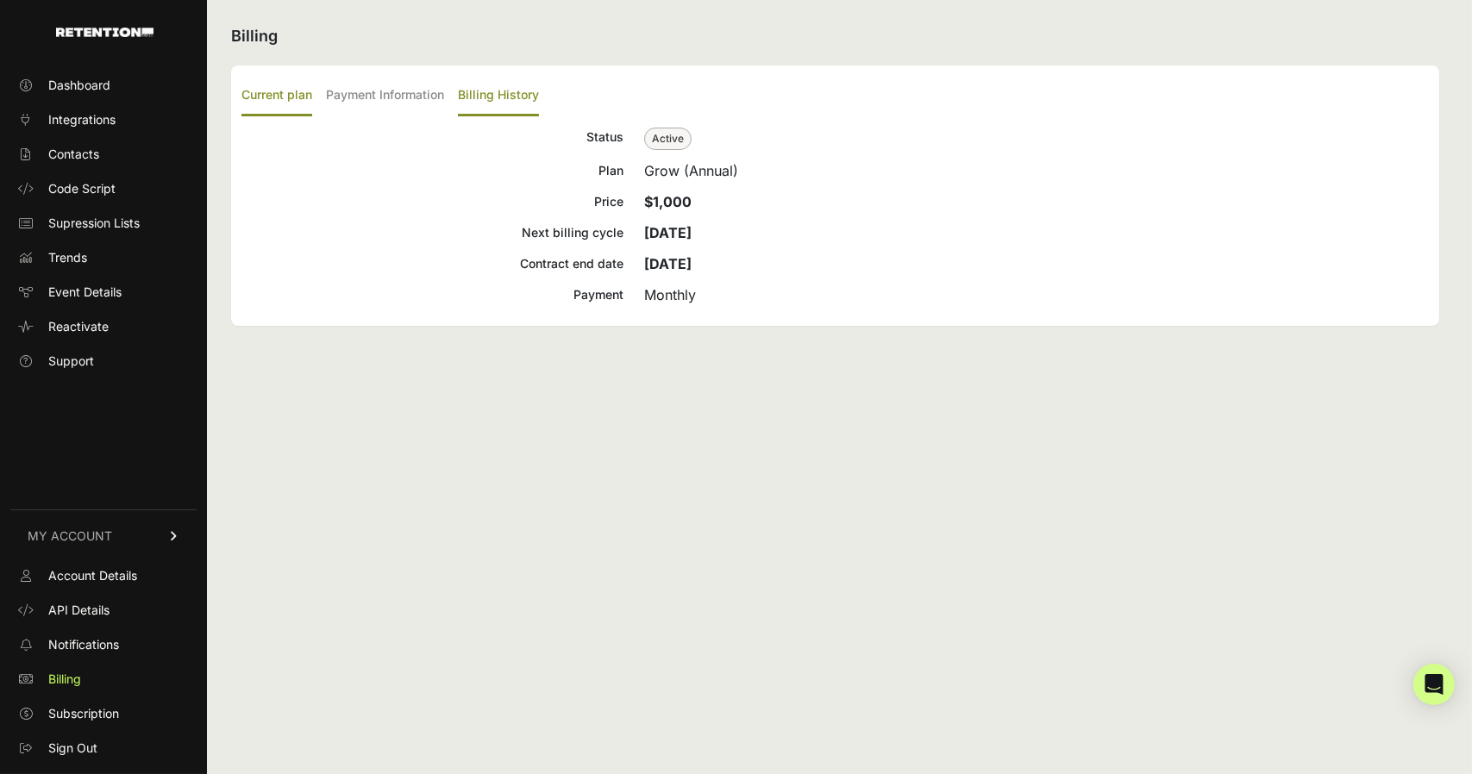
click at [516, 96] on label "Billing History" at bounding box center [498, 96] width 81 height 41
click at [0, 0] on input "Billing History" at bounding box center [0, 0] width 0 height 0
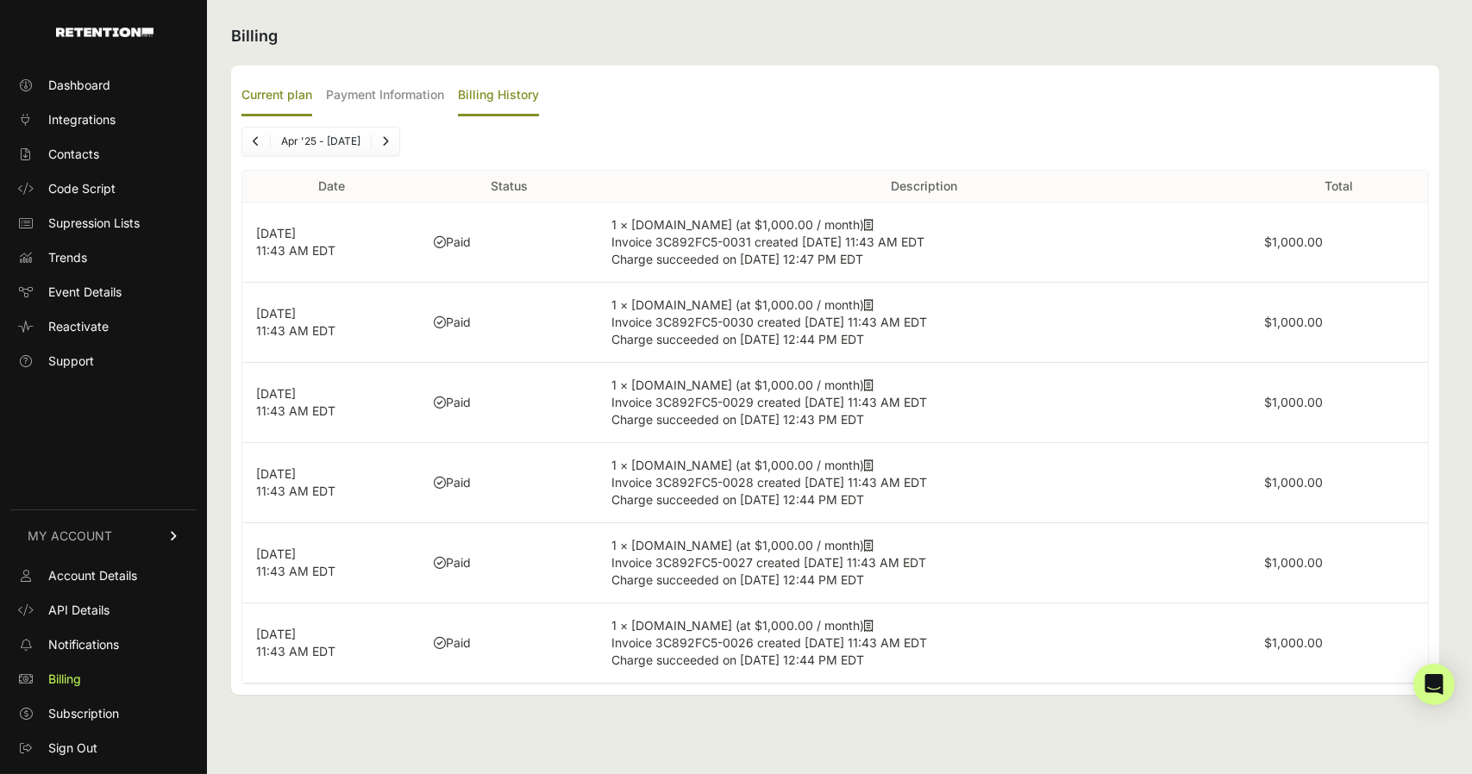
click at [312, 88] on label "Current plan" at bounding box center [276, 96] width 71 height 41
click at [0, 0] on input "Current plan" at bounding box center [0, 0] width 0 height 0
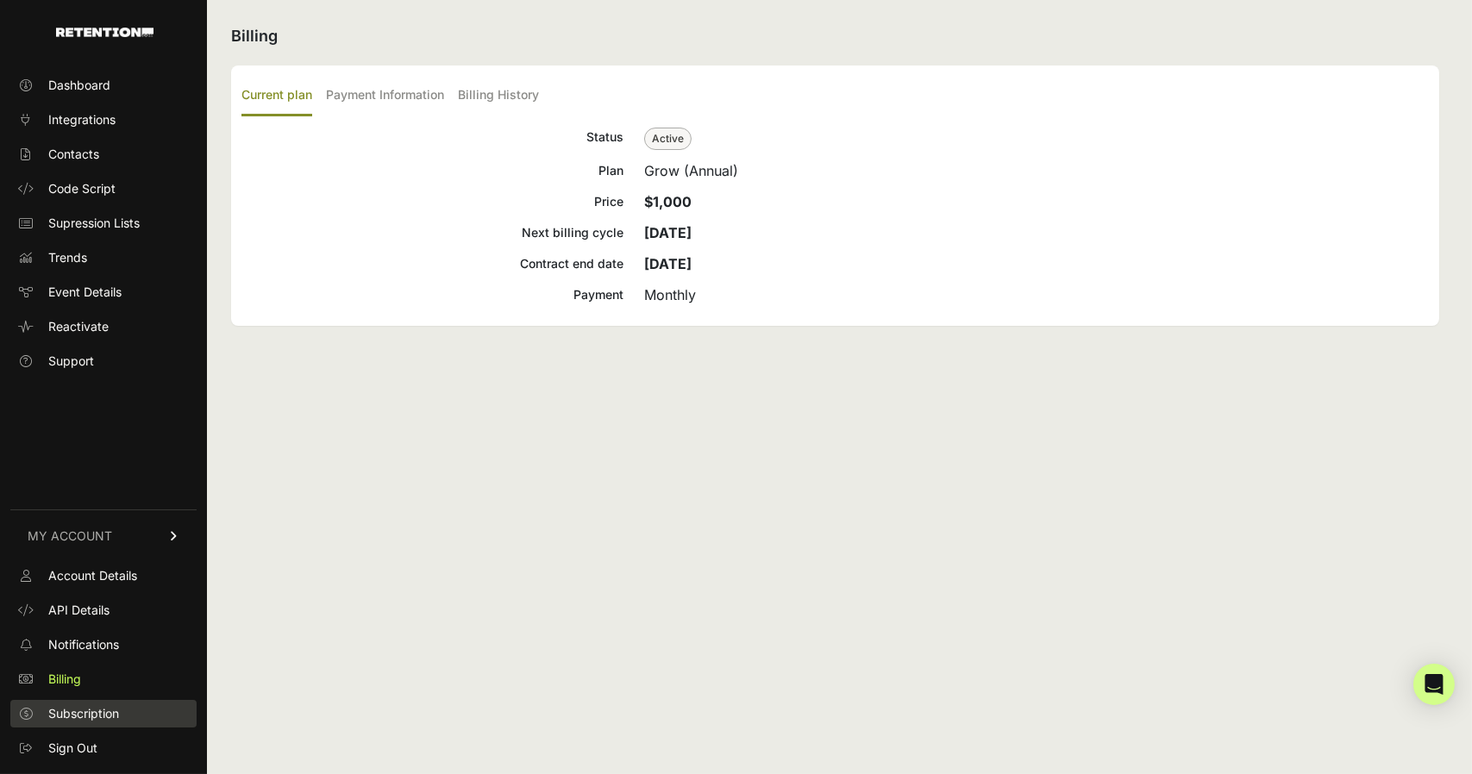
click at [108, 708] on span "Subscription" at bounding box center [83, 713] width 71 height 17
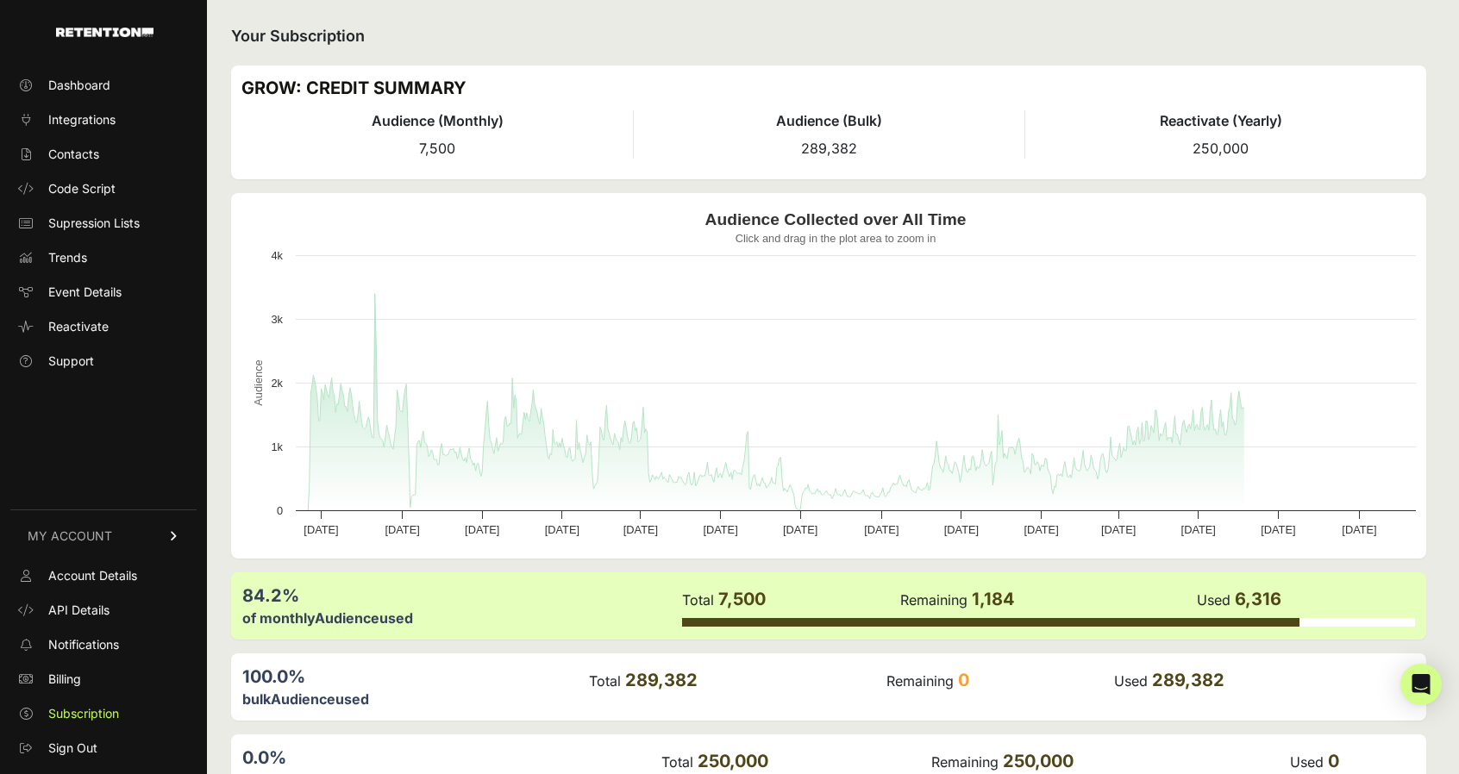
scroll to position [110, 0]
